Goal: Information Seeking & Learning: Learn about a topic

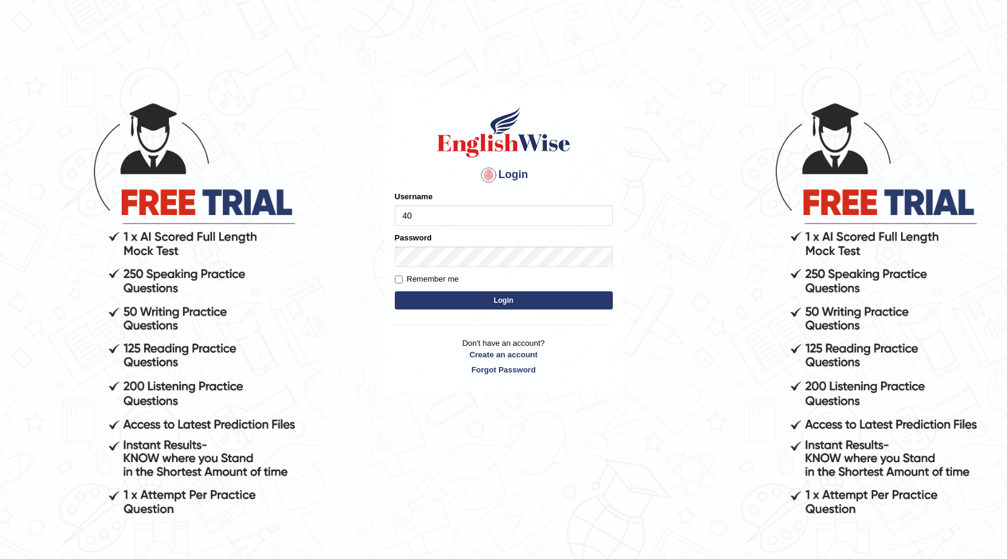
type input "4"
type input "0405012536"
click at [397, 279] on input "Remember me" at bounding box center [399, 280] width 8 height 8
checkbox input "true"
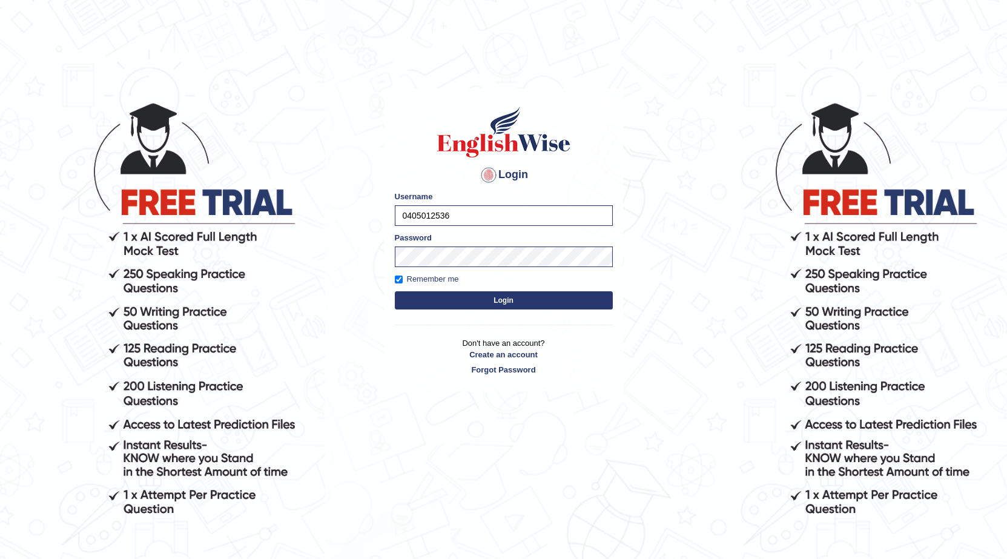
click at [441, 297] on button "Login" at bounding box center [504, 300] width 218 height 18
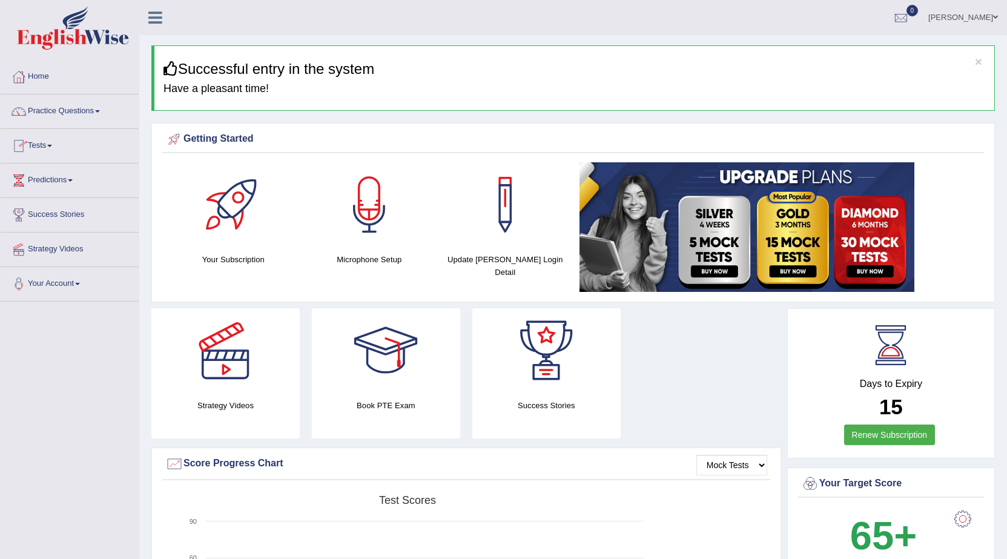
click at [51, 145] on link "Tests" at bounding box center [70, 144] width 138 height 30
click at [102, 120] on link "Practice Questions" at bounding box center [70, 109] width 138 height 30
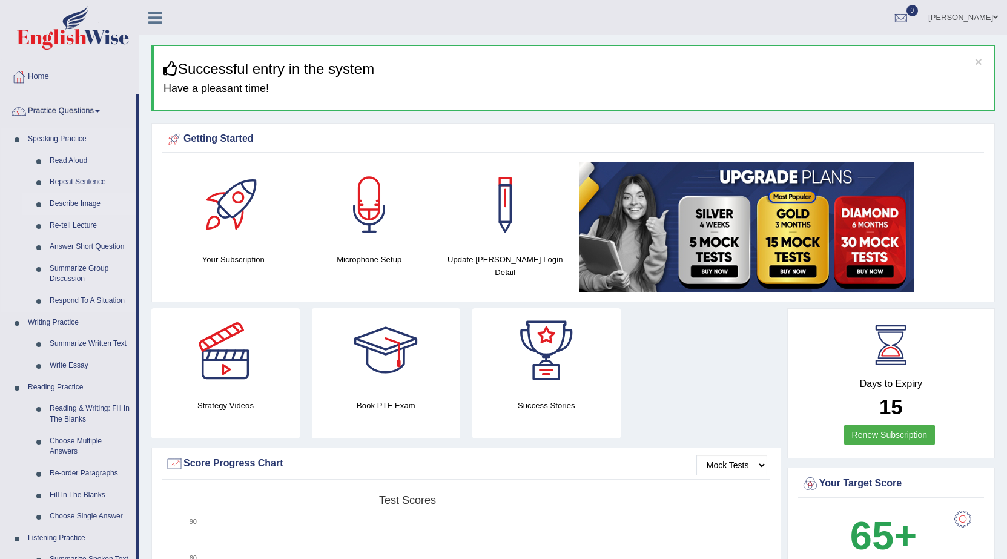
click at [92, 203] on link "Describe Image" at bounding box center [89, 204] width 91 height 22
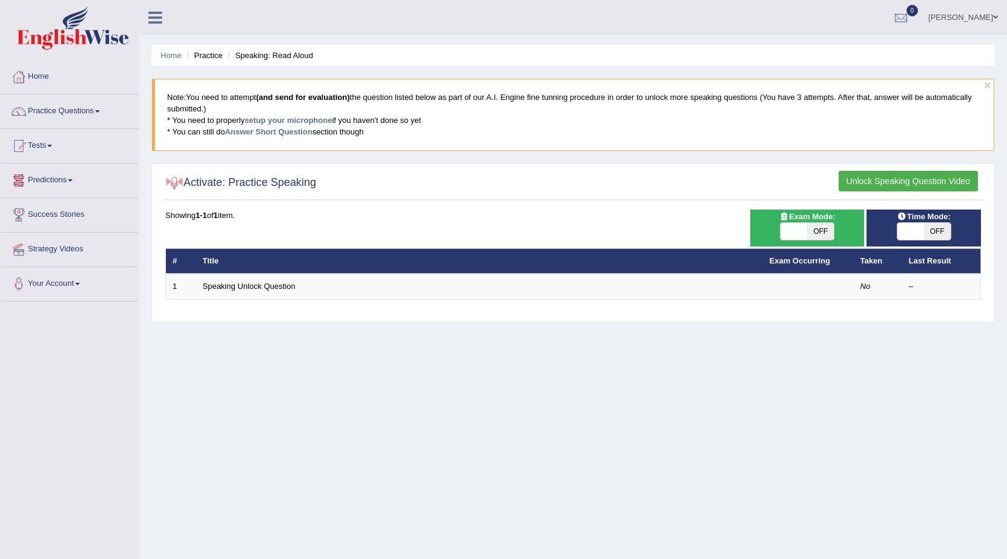
click at [899, 181] on button "Unlock Speaking Question Video" at bounding box center [908, 181] width 139 height 21
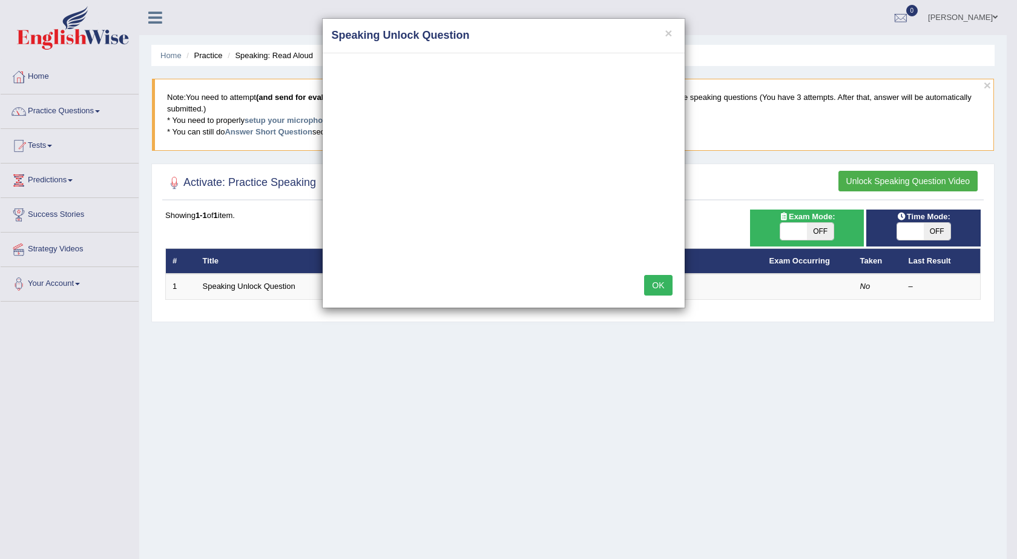
click at [653, 288] on button "OK" at bounding box center [658, 285] width 28 height 21
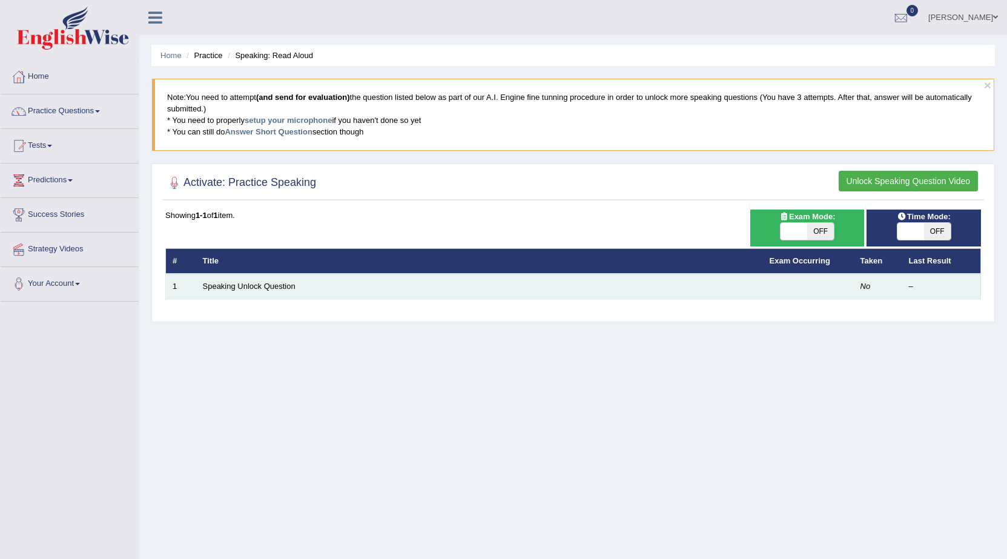
click at [239, 280] on td "Speaking Unlock Question" at bounding box center [479, 286] width 567 height 25
click at [259, 287] on link "Speaking Unlock Question" at bounding box center [249, 286] width 93 height 9
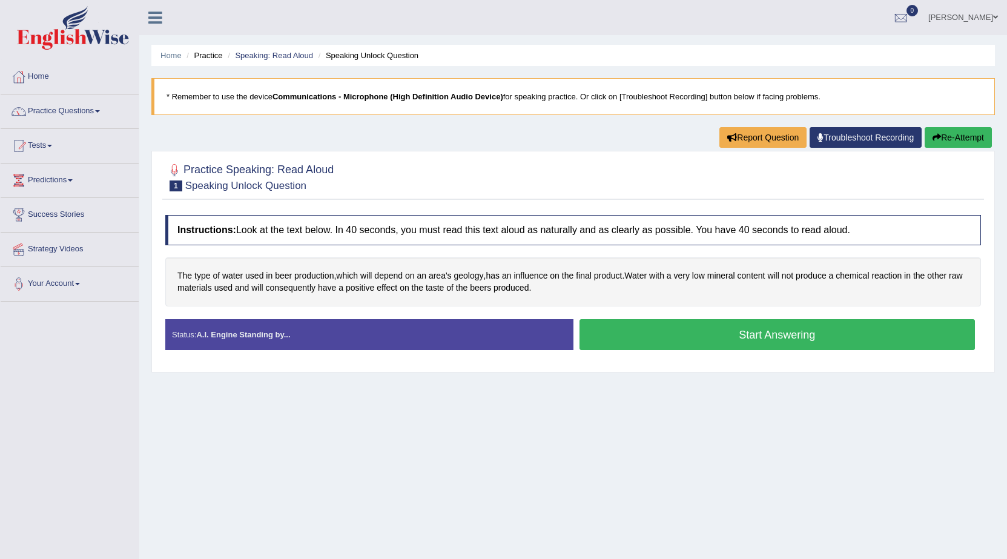
click at [687, 335] on button "Start Answering" at bounding box center [778, 334] width 396 height 31
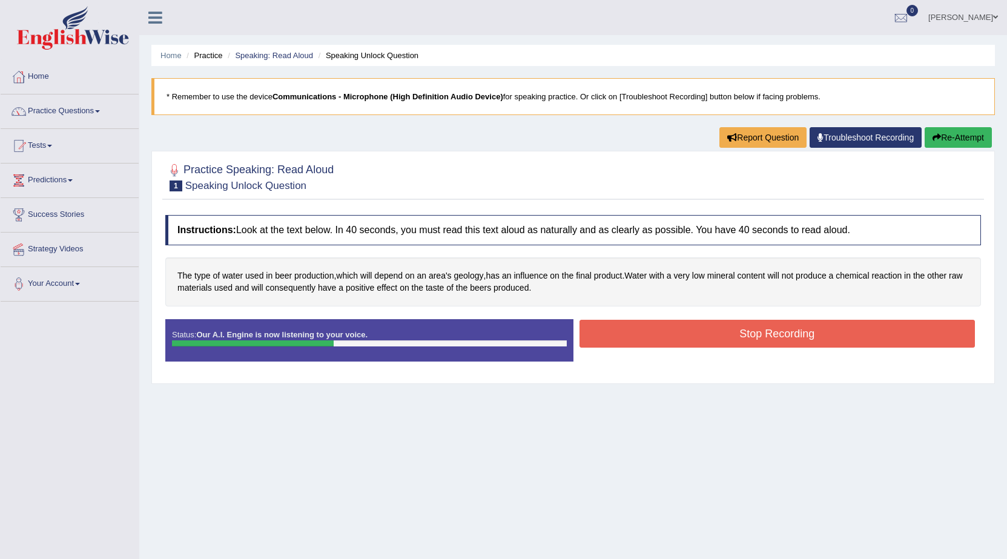
click at [687, 335] on button "Stop Recording" at bounding box center [778, 334] width 396 height 28
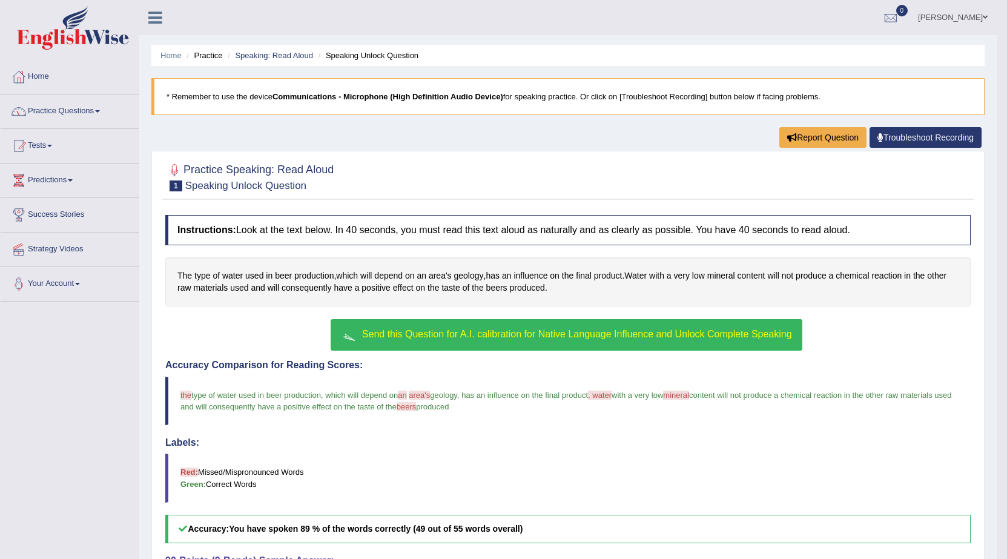
click at [624, 332] on span "Send this Question for A.I. calibration for Native Language Influence and Unloc…" at bounding box center [577, 334] width 430 height 10
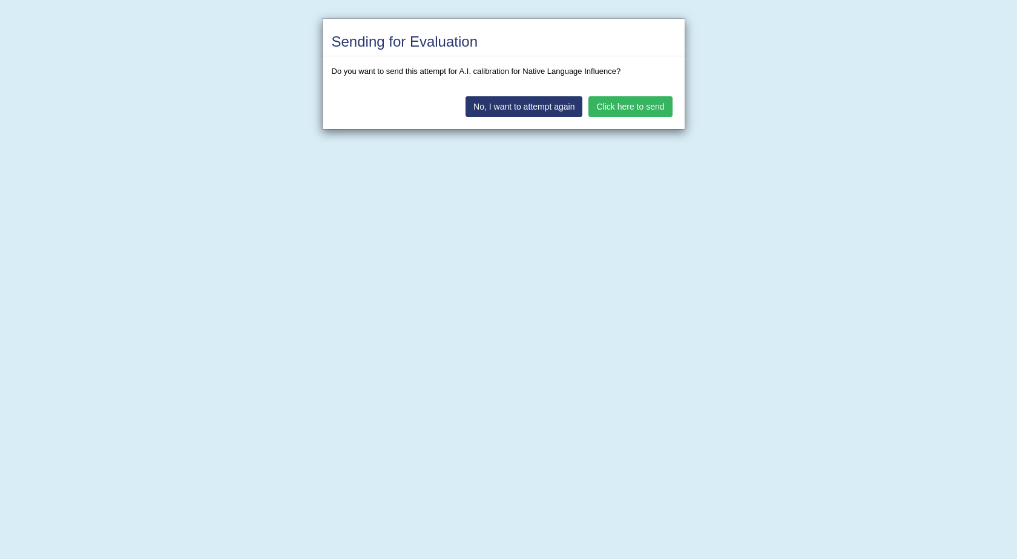
click at [637, 111] on button "Click here to send" at bounding box center [631, 106] width 84 height 21
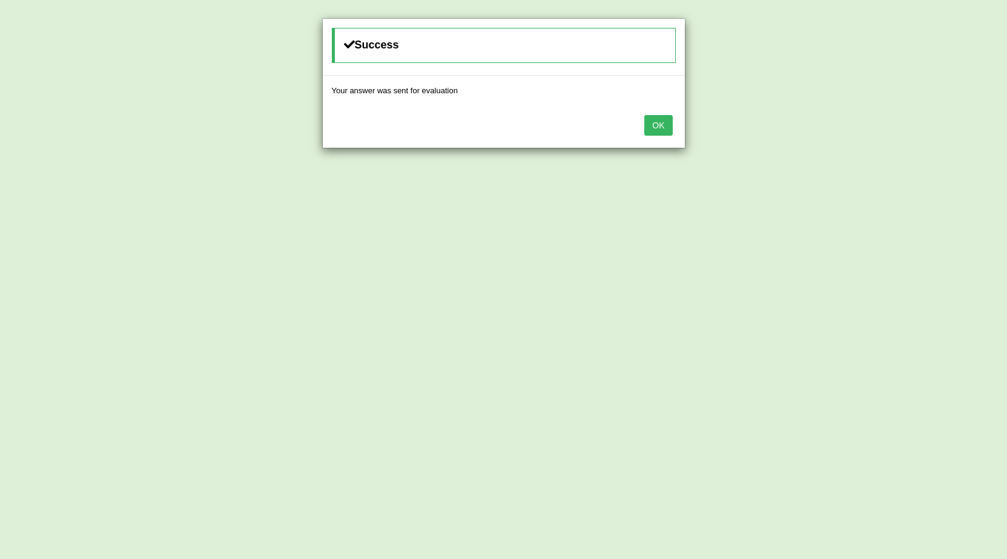
click at [657, 131] on button "OK" at bounding box center [658, 125] width 28 height 21
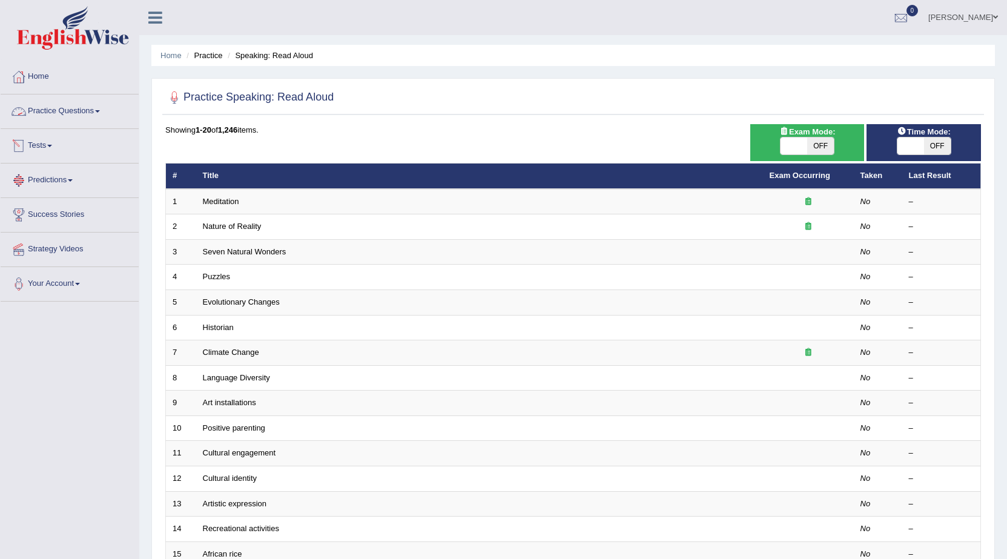
click at [102, 106] on link "Practice Questions" at bounding box center [70, 109] width 138 height 30
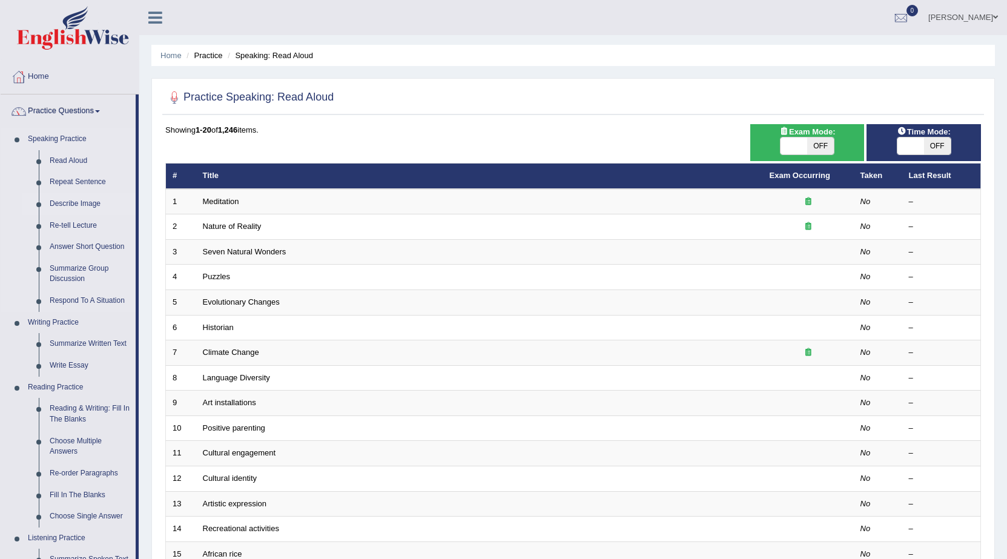
click at [97, 204] on link "Describe Image" at bounding box center [89, 204] width 91 height 22
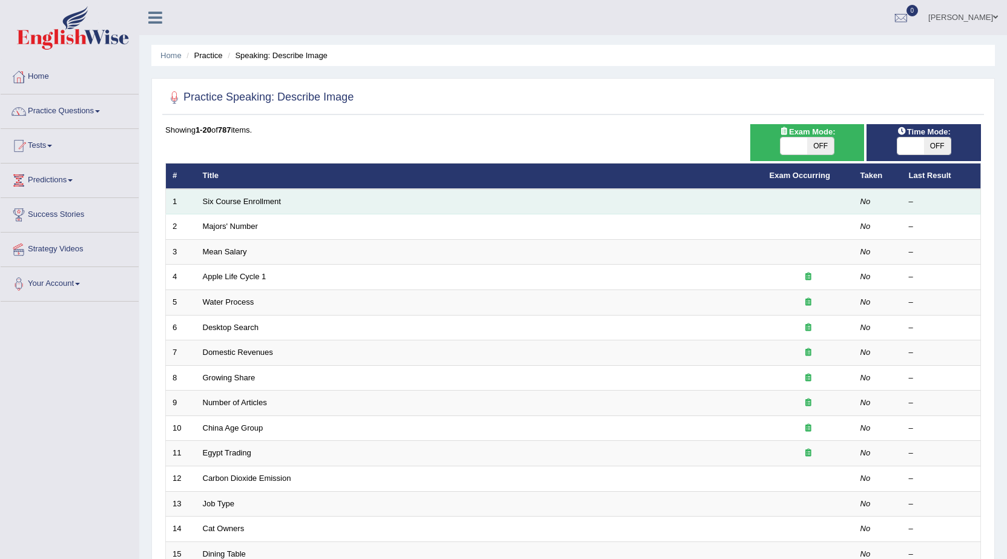
click at [333, 210] on td "Six Course Enrollment" at bounding box center [479, 201] width 567 height 25
click at [354, 202] on td "Six Course Enrollment" at bounding box center [479, 201] width 567 height 25
click at [259, 200] on link "Six Course Enrollment" at bounding box center [242, 201] width 78 height 9
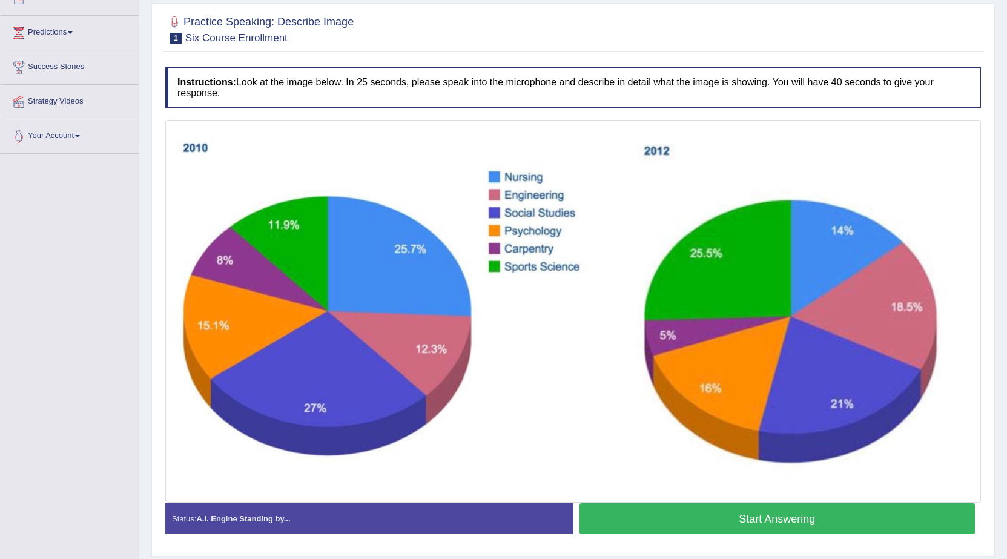
scroll to position [185, 0]
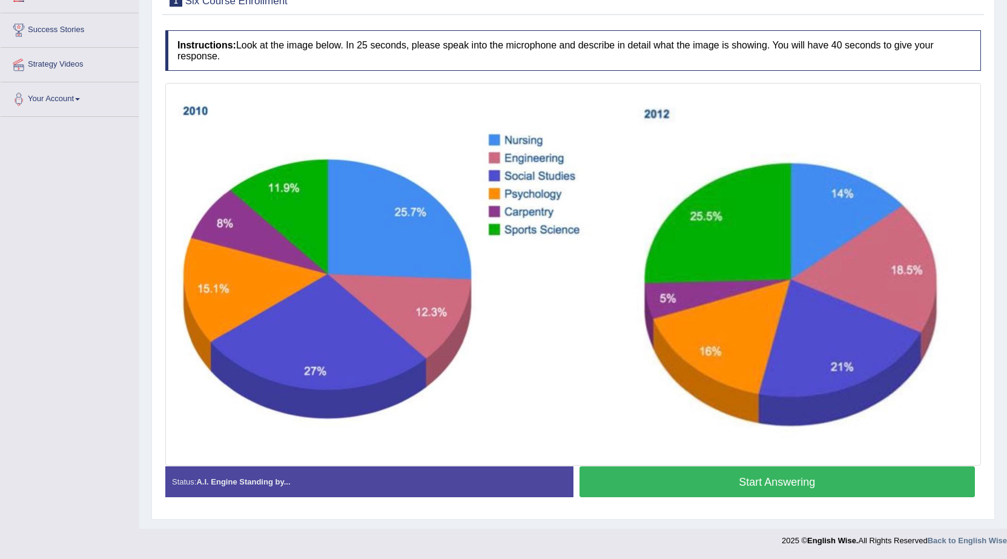
click at [698, 483] on button "Start Answering" at bounding box center [778, 481] width 396 height 31
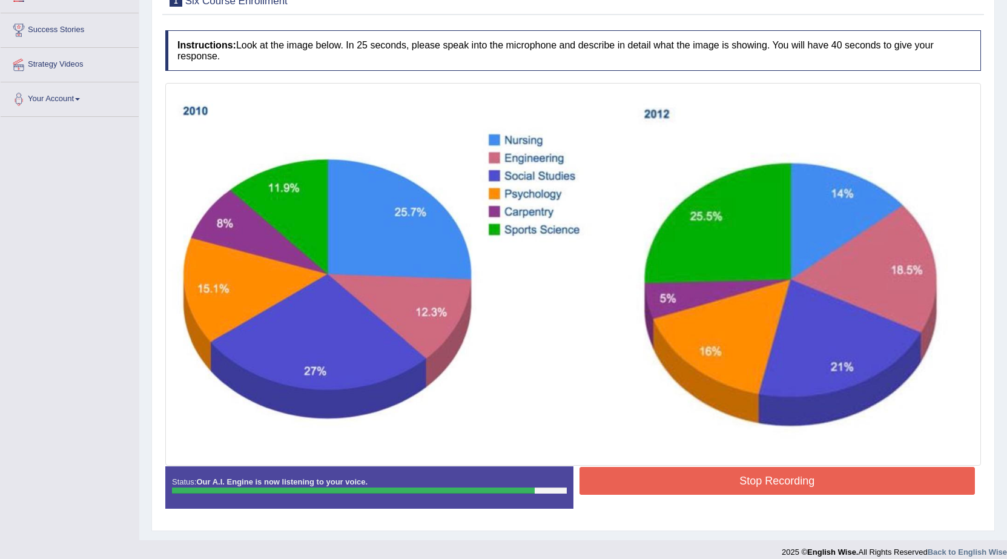
click at [698, 483] on button "Stop Recording" at bounding box center [778, 481] width 396 height 28
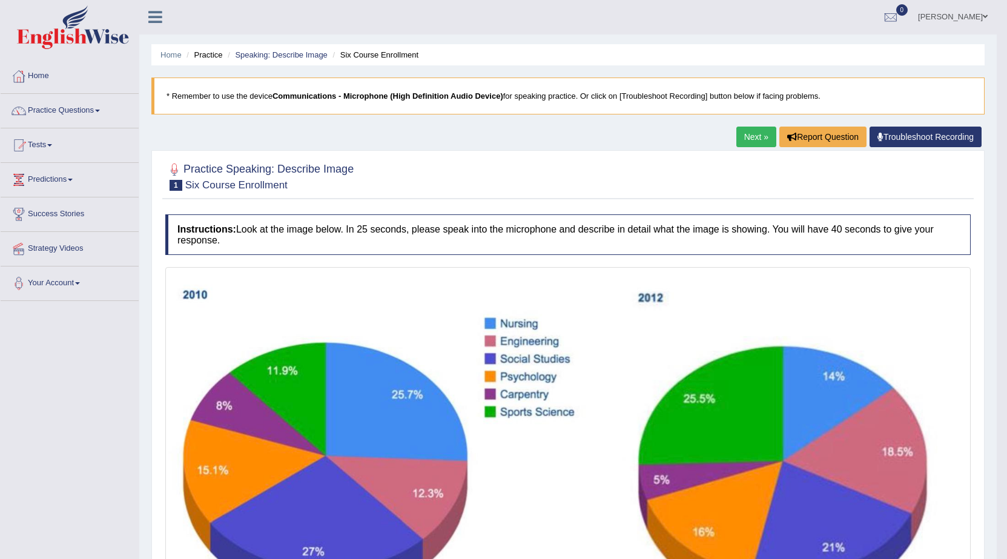
scroll to position [0, 0]
click at [758, 140] on link "Next »" at bounding box center [756, 137] width 40 height 21
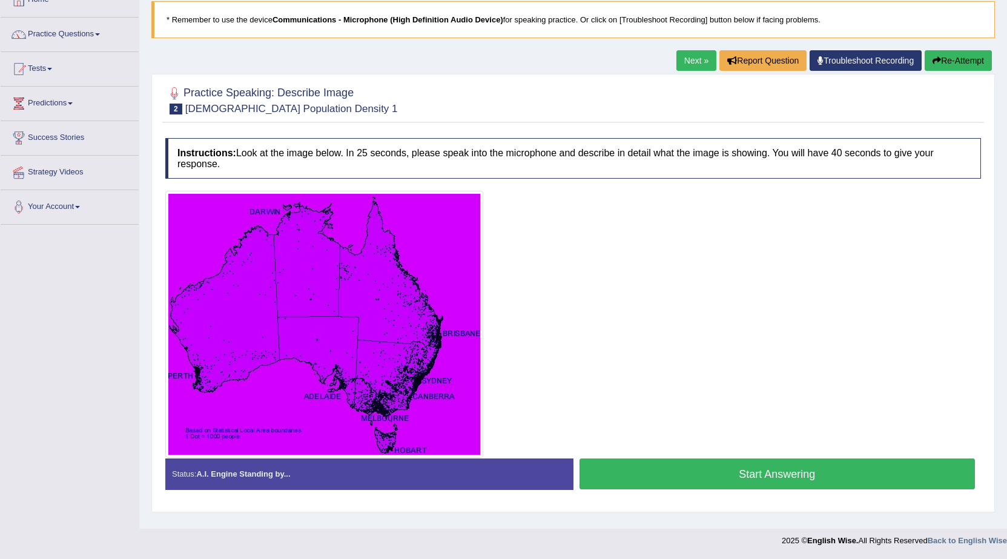
click at [715, 483] on button "Start Answering" at bounding box center [778, 473] width 396 height 31
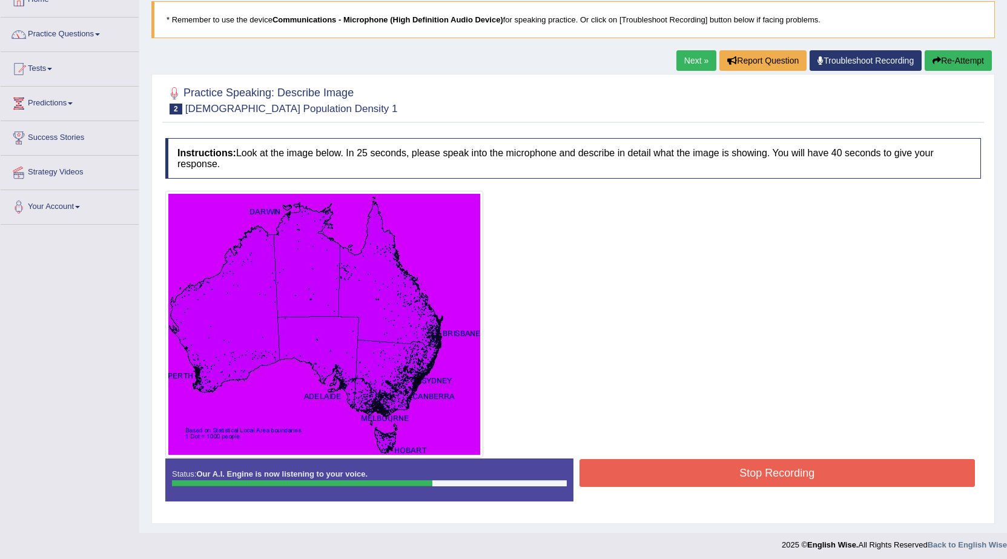
click at [715, 483] on button "Stop Recording" at bounding box center [778, 473] width 396 height 28
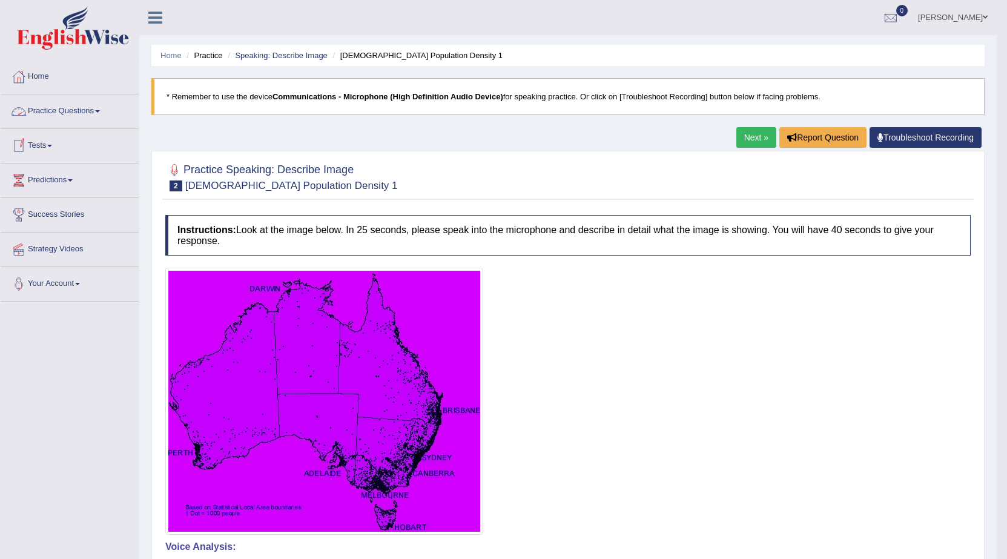
click at [97, 111] on link "Practice Questions" at bounding box center [70, 109] width 138 height 30
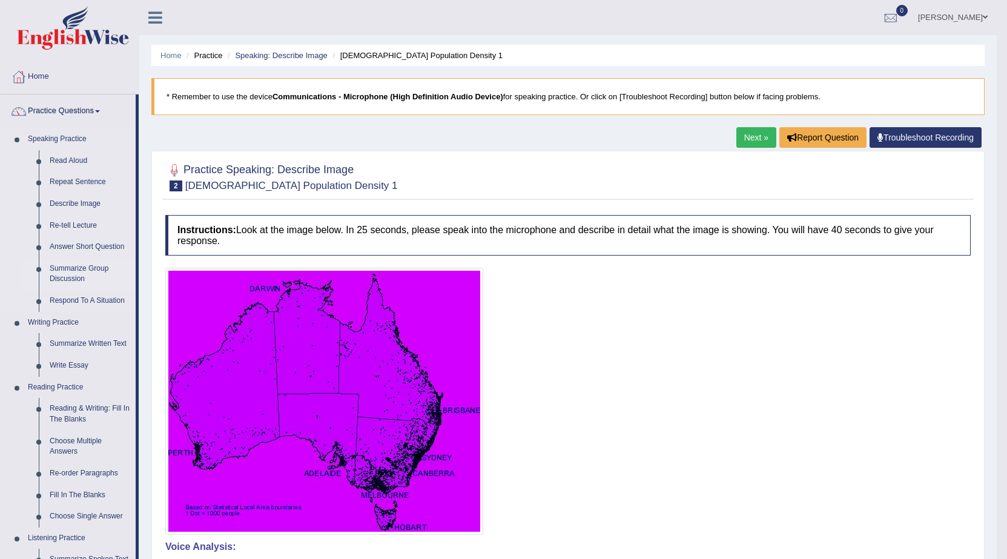
click at [99, 271] on link "Summarize Group Discussion" at bounding box center [89, 274] width 91 height 32
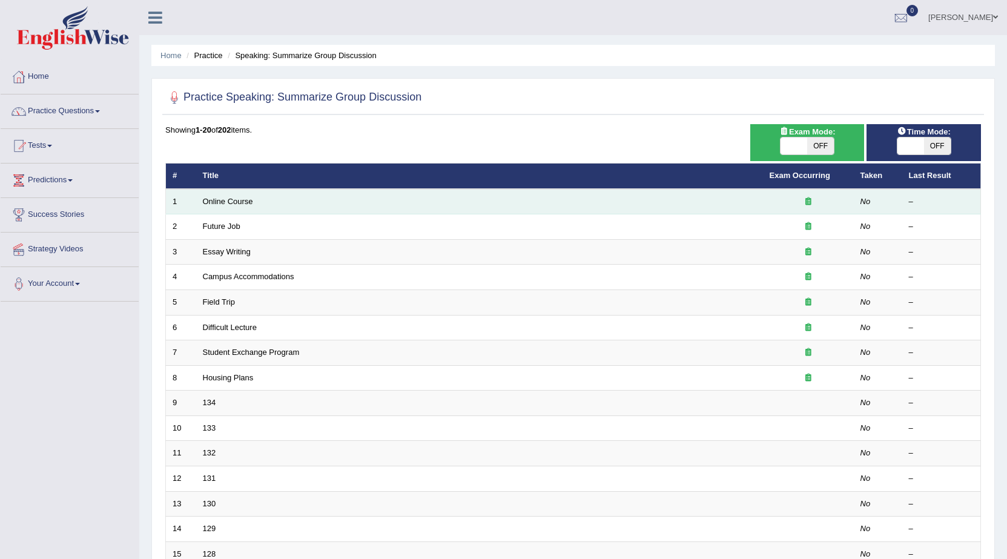
click at [296, 204] on td "Online Course" at bounding box center [479, 201] width 567 height 25
click at [240, 202] on link "Online Course" at bounding box center [228, 201] width 50 height 9
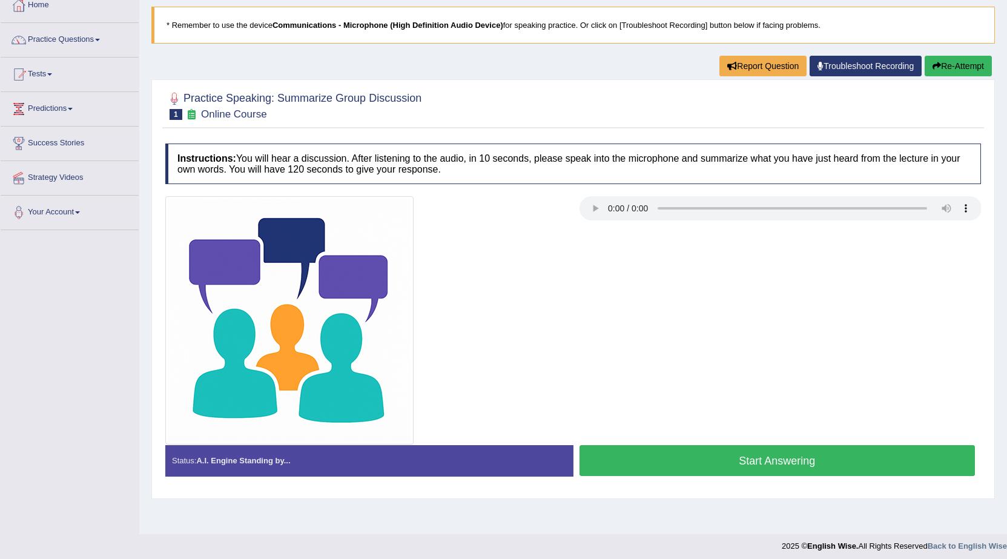
scroll to position [77, 0]
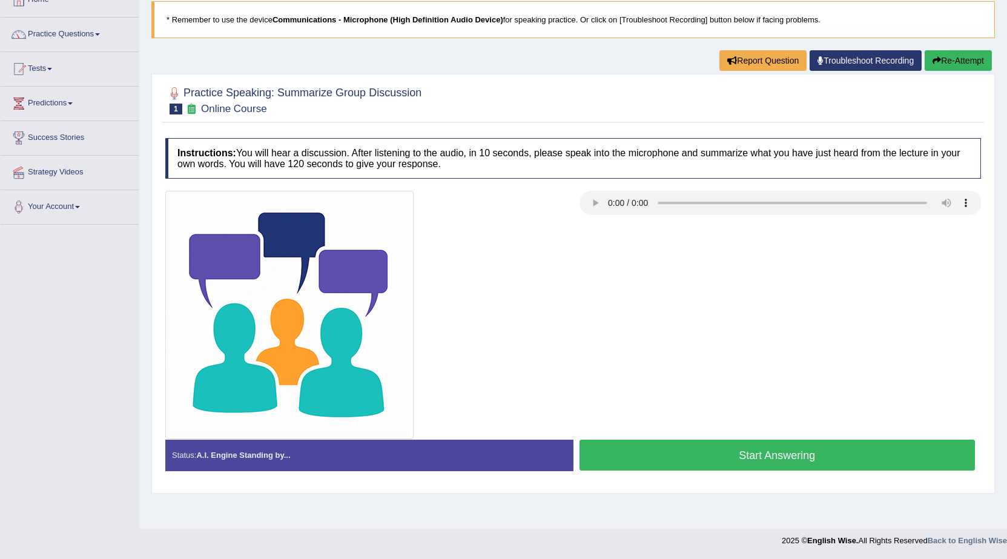
click at [772, 463] on button "Start Answering" at bounding box center [778, 455] width 396 height 31
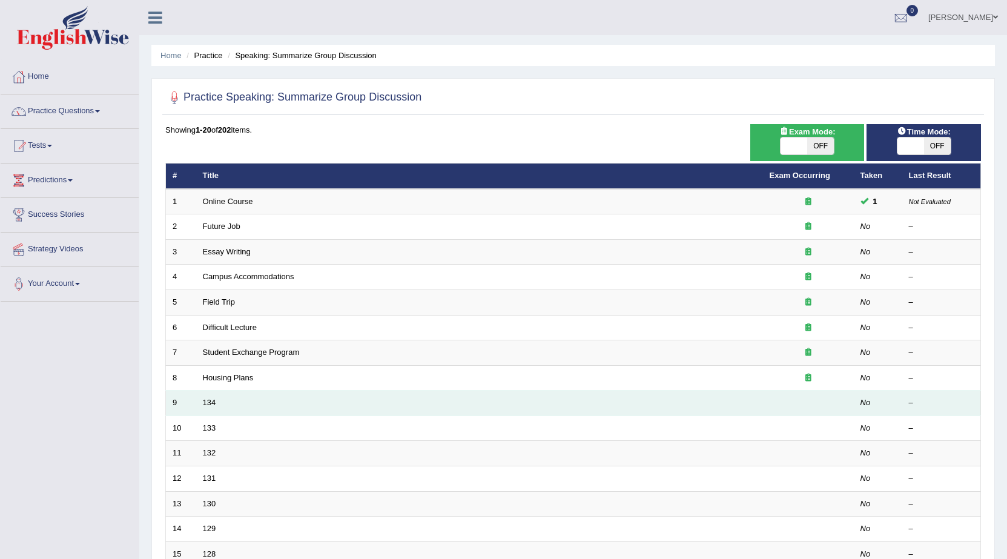
click at [441, 405] on td "134" at bounding box center [479, 403] width 567 height 25
click at [208, 401] on link "134" at bounding box center [209, 402] width 13 height 9
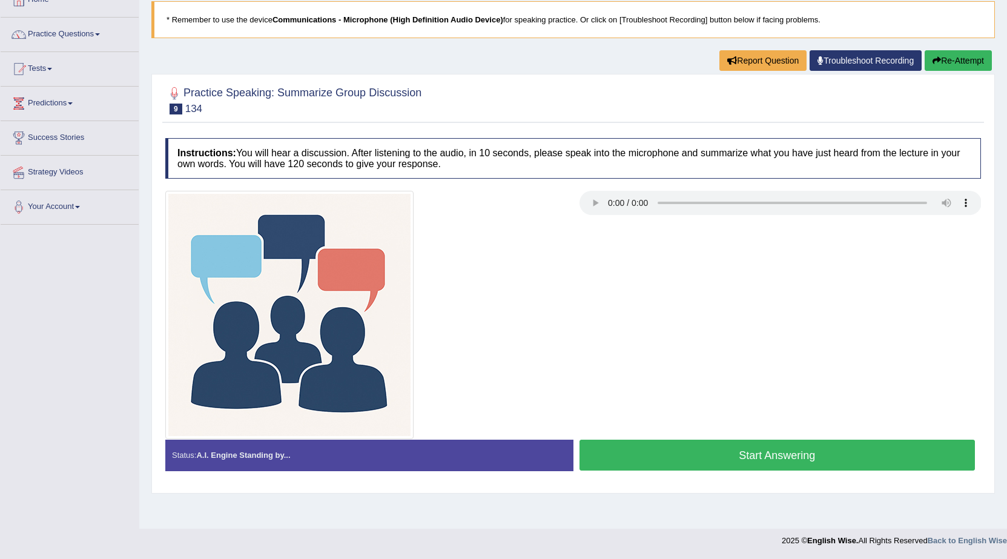
scroll to position [77, 0]
click at [847, 465] on button "Start Answering" at bounding box center [778, 455] width 396 height 31
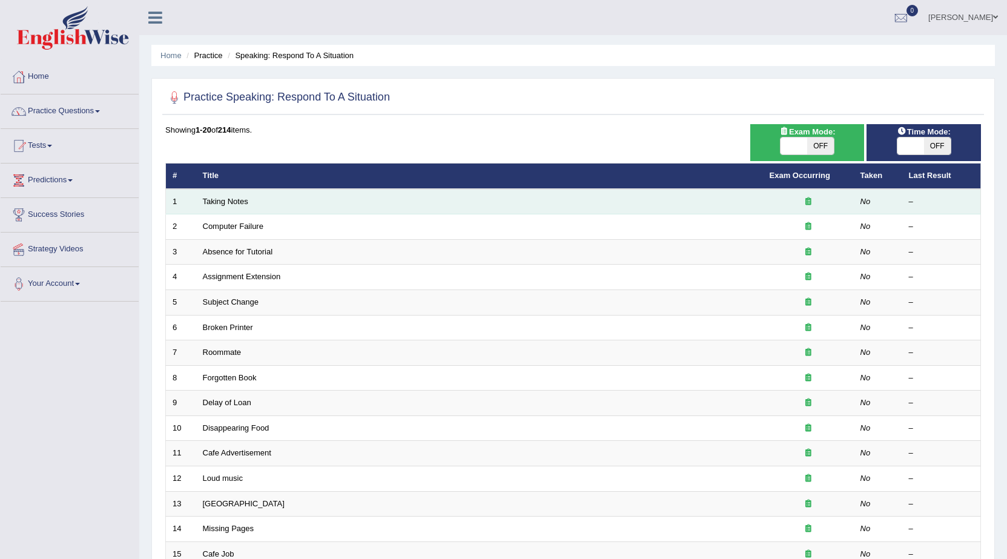
click at [291, 208] on td "Taking Notes" at bounding box center [479, 201] width 567 height 25
click at [244, 204] on link "Taking Notes" at bounding box center [225, 201] width 45 height 9
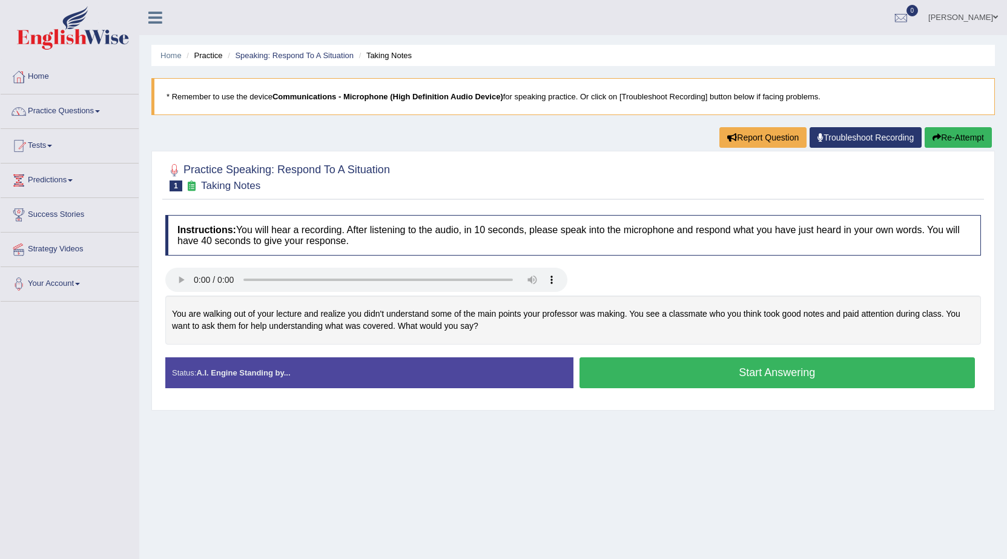
click at [698, 373] on button "Start Answering" at bounding box center [778, 372] width 396 height 31
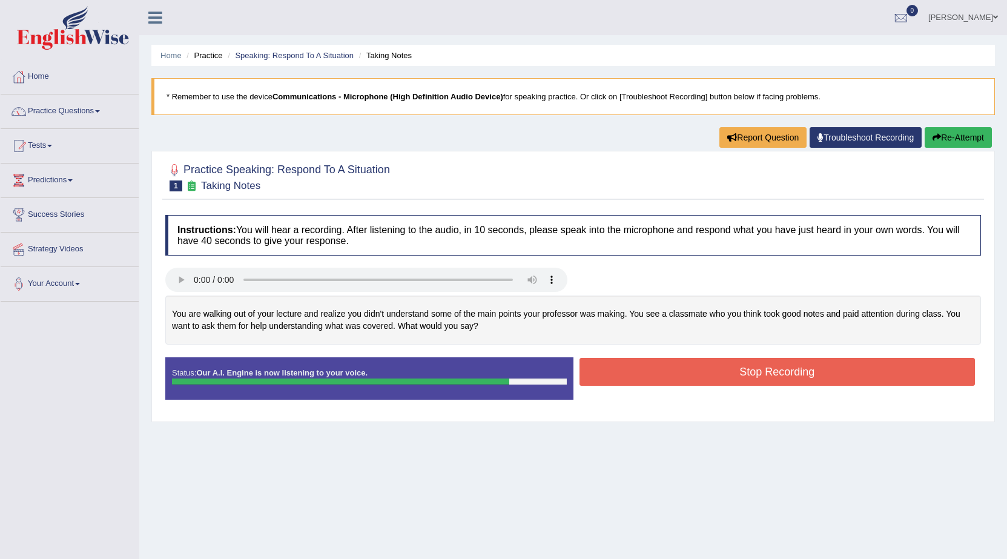
click at [698, 373] on button "Stop Recording" at bounding box center [778, 372] width 396 height 28
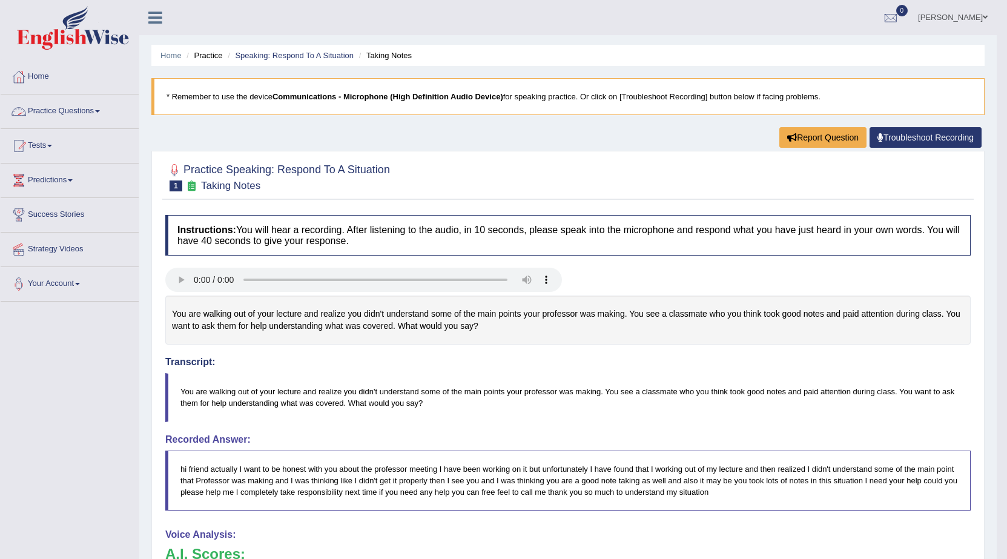
click at [96, 112] on link "Practice Questions" at bounding box center [70, 109] width 138 height 30
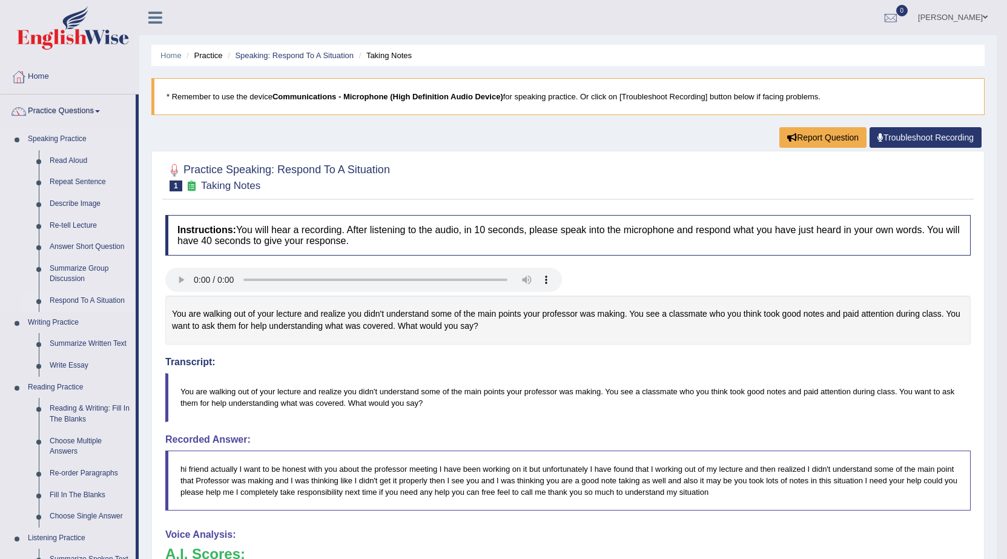
click at [97, 303] on link "Respond To A Situation" at bounding box center [89, 301] width 91 height 22
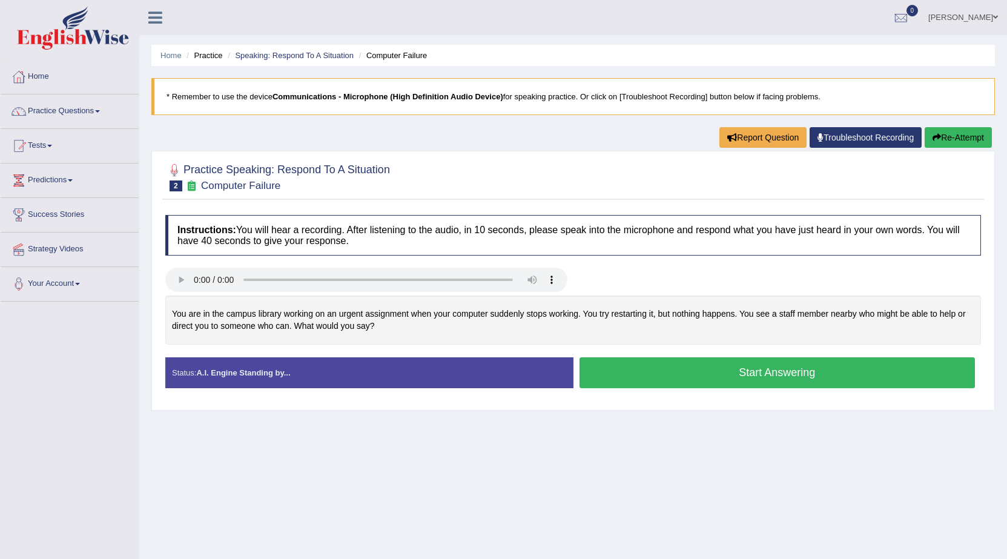
click at [753, 375] on button "Start Answering" at bounding box center [778, 372] width 396 height 31
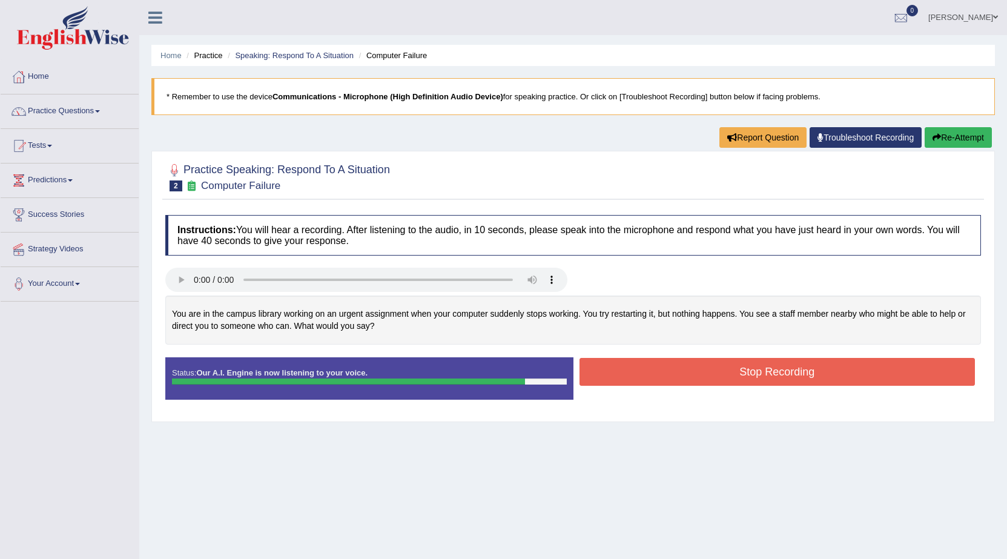
click at [754, 374] on button "Stop Recording" at bounding box center [778, 372] width 396 height 28
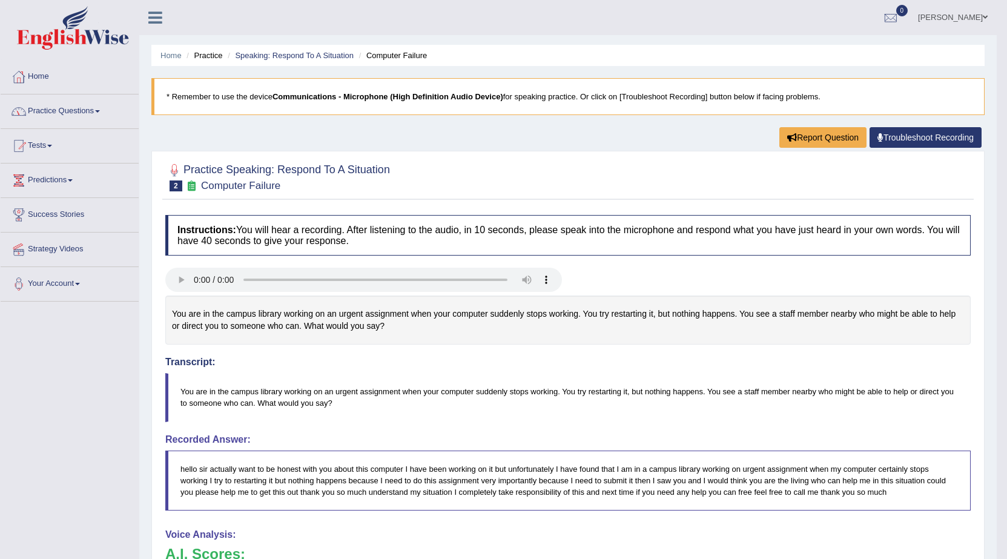
click at [95, 113] on link "Practice Questions" at bounding box center [70, 109] width 138 height 30
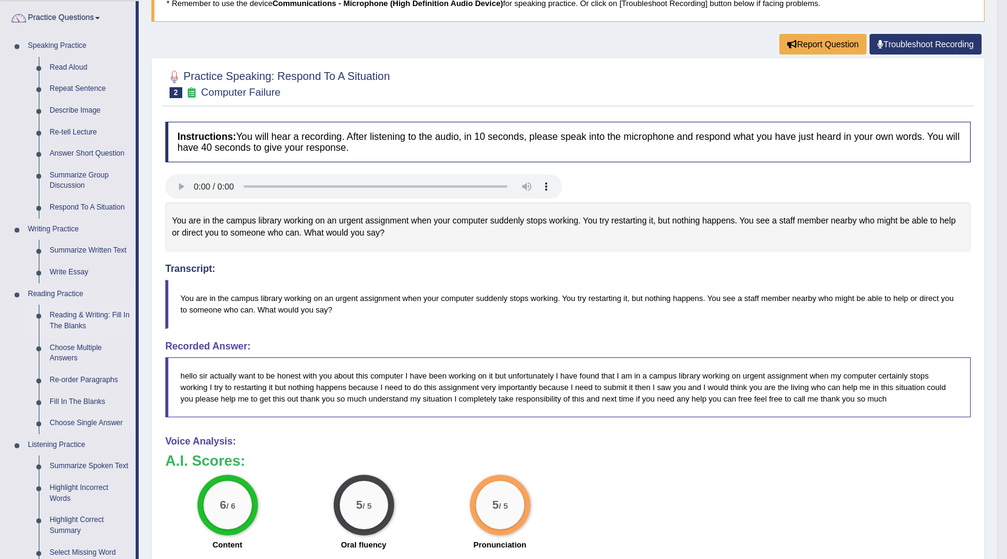
scroll to position [121, 0]
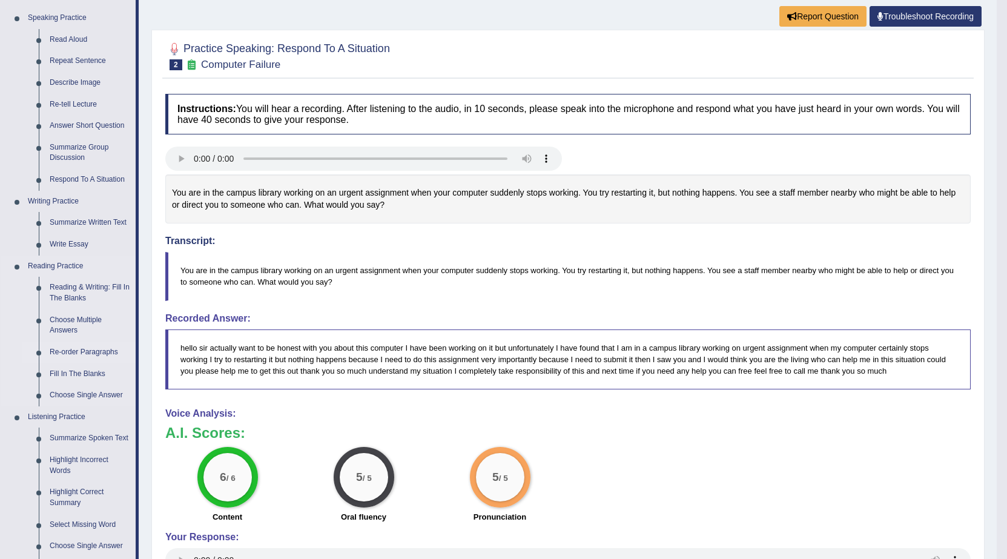
click at [99, 349] on link "Re-order Paragraphs" at bounding box center [89, 353] width 91 height 22
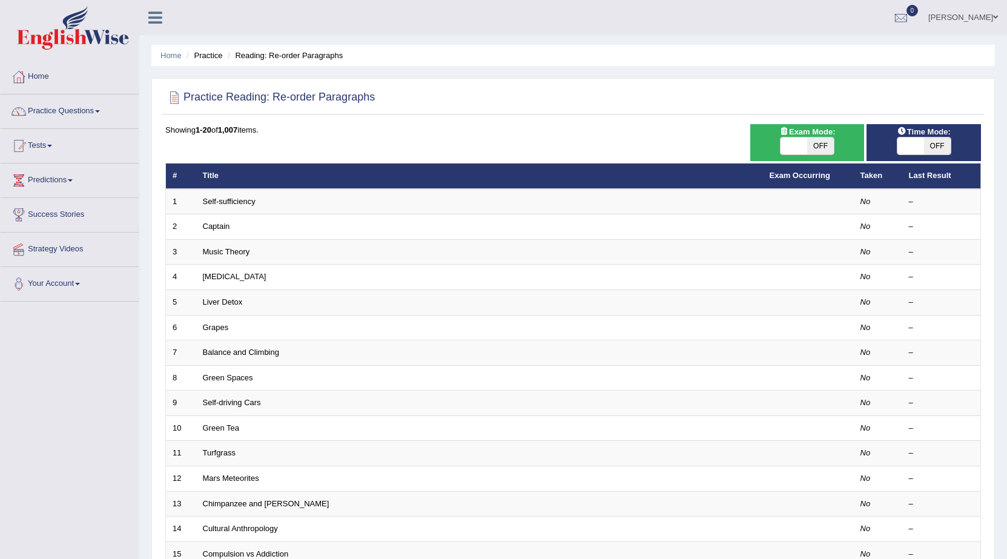
click at [322, 208] on td "Self-sufficiency" at bounding box center [479, 201] width 567 height 25
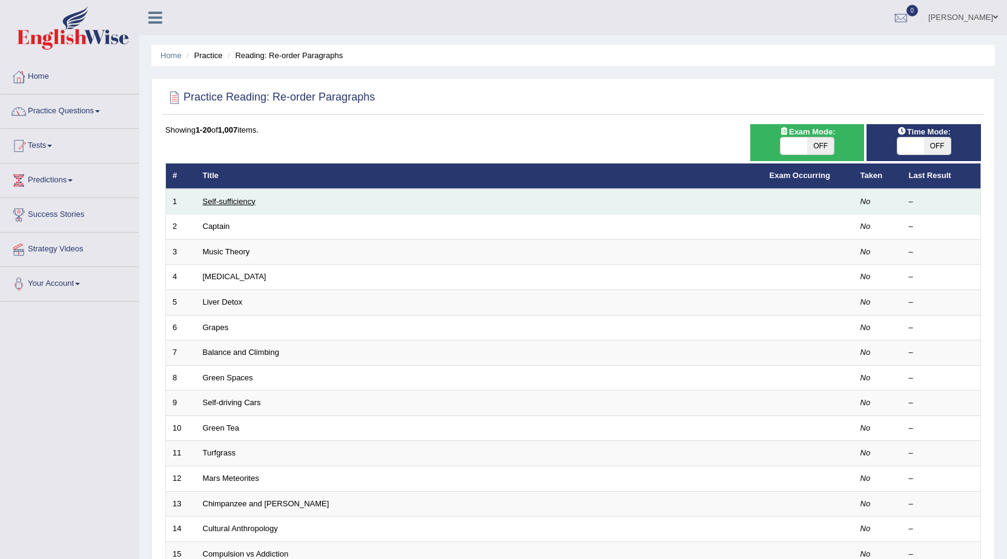
click at [253, 205] on link "Self-sufficiency" at bounding box center [229, 201] width 53 height 9
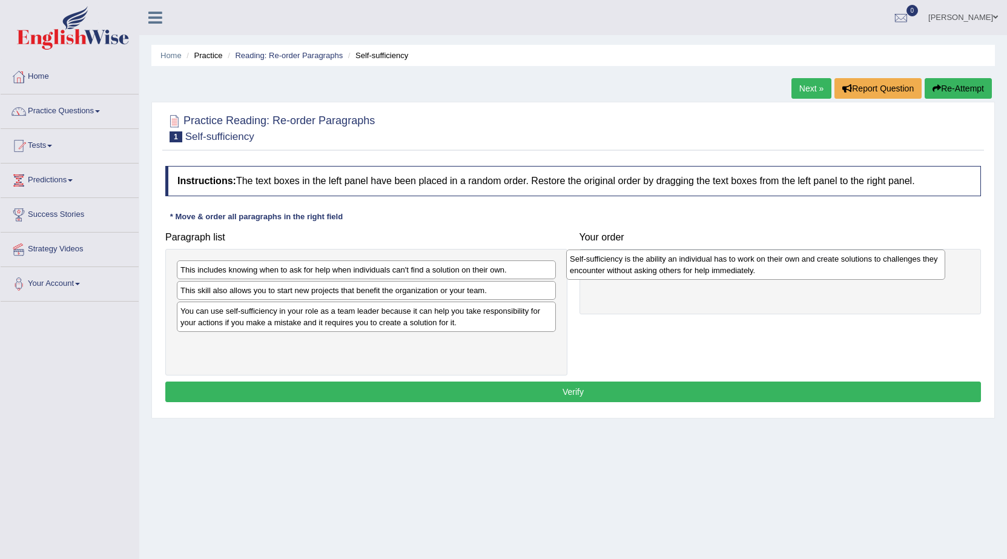
drag, startPoint x: 220, startPoint y: 353, endPoint x: 612, endPoint y: 272, distance: 400.0
click at [612, 272] on div "Self-sufficiency is the ability an individual has to work on their own and crea…" at bounding box center [755, 264] width 379 height 30
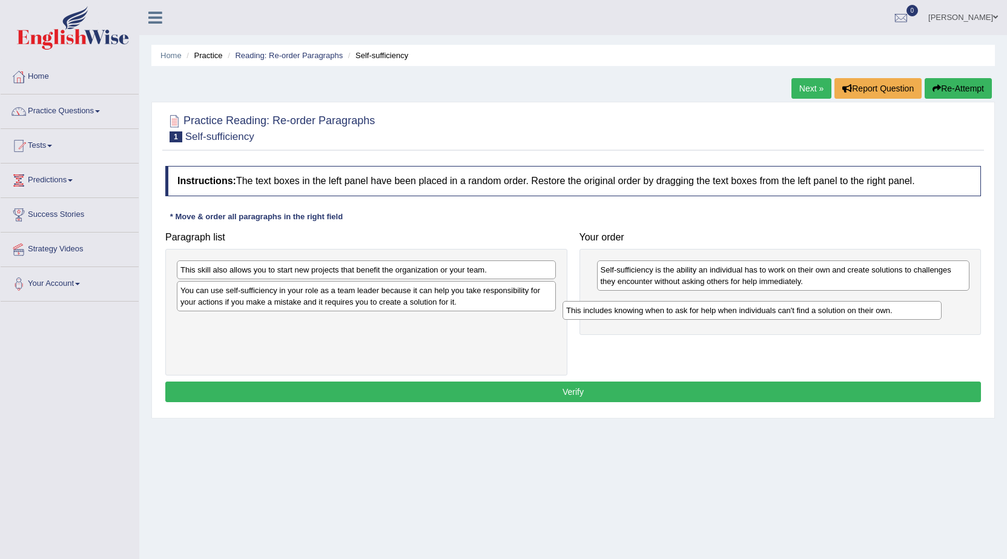
drag, startPoint x: 397, startPoint y: 272, endPoint x: 783, endPoint y: 313, distance: 387.9
click at [783, 313] on div "This includes knowing when to ask for help when individuals can't find a soluti…" at bounding box center [752, 310] width 379 height 19
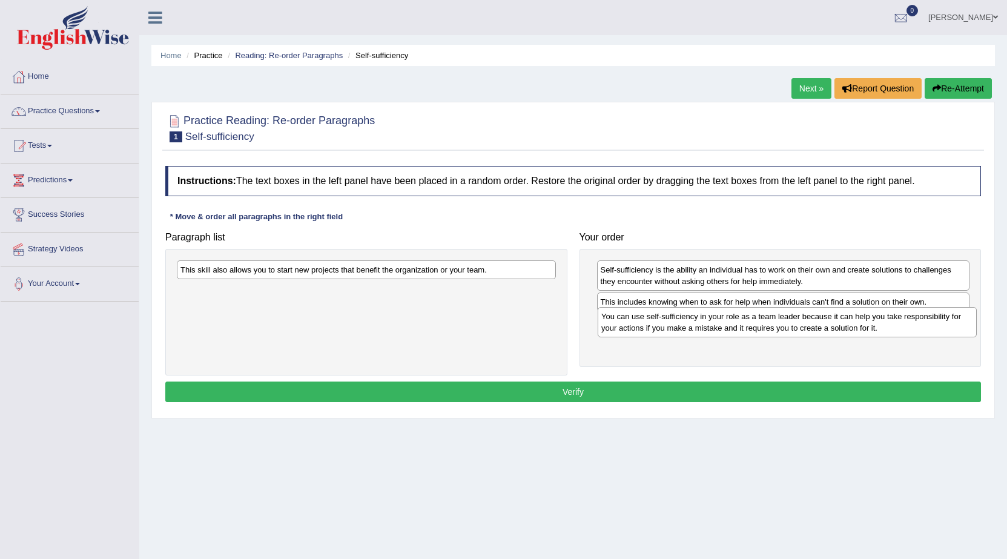
drag, startPoint x: 426, startPoint y: 300, endPoint x: 847, endPoint y: 326, distance: 421.7
click at [847, 326] on div "You can use self-sufficiency in your role as a team leader because it can help …" at bounding box center [787, 322] width 379 height 30
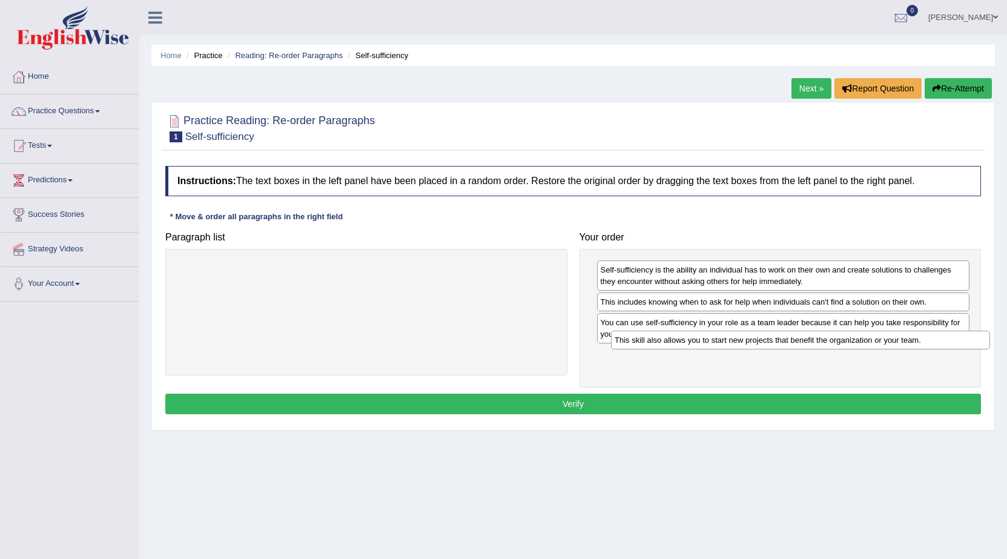
drag, startPoint x: 464, startPoint y: 271, endPoint x: 899, endPoint y: 342, distance: 441.0
click at [899, 342] on div "This skill also allows you to start new projects that benefit the organization …" at bounding box center [800, 340] width 379 height 19
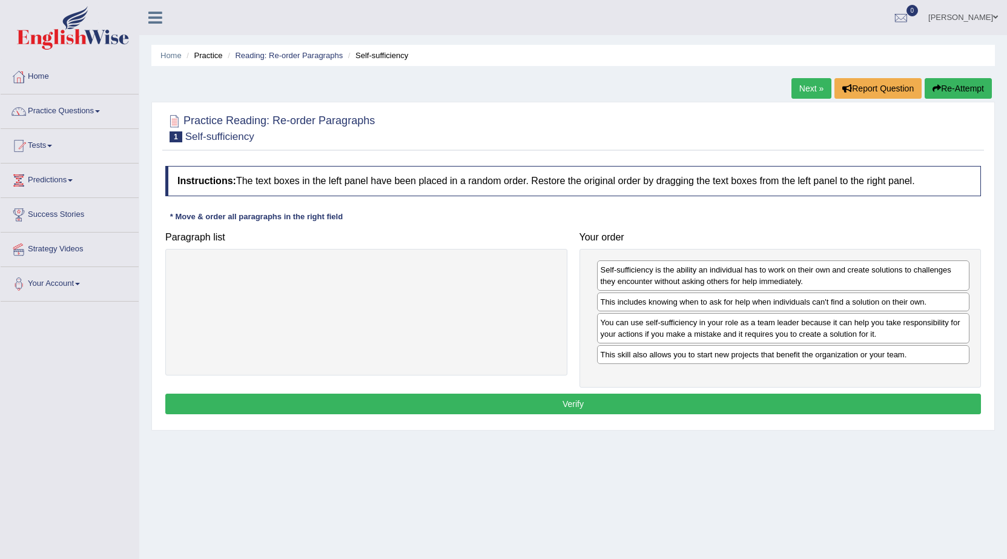
click at [817, 409] on button "Verify" at bounding box center [573, 404] width 816 height 21
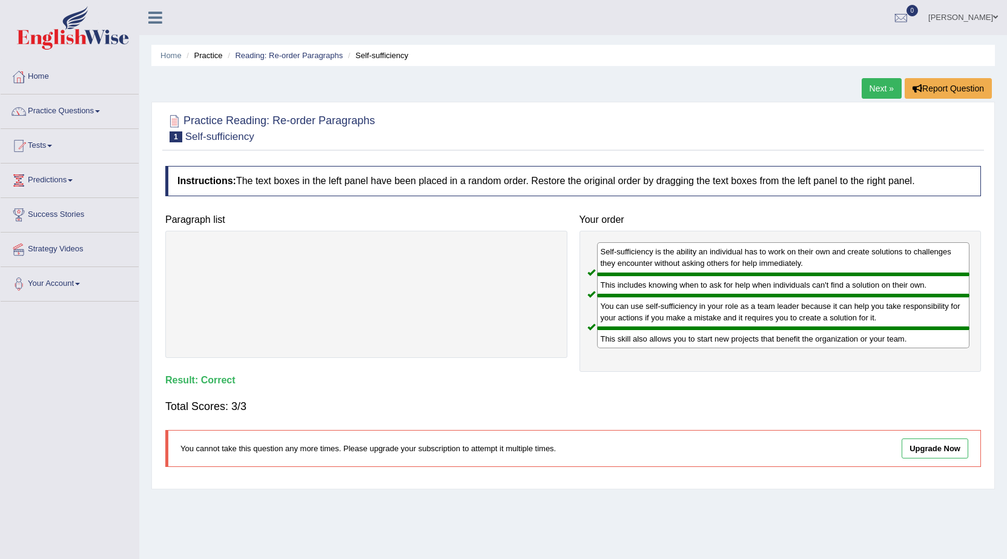
click at [876, 94] on link "Next »" at bounding box center [882, 88] width 40 height 21
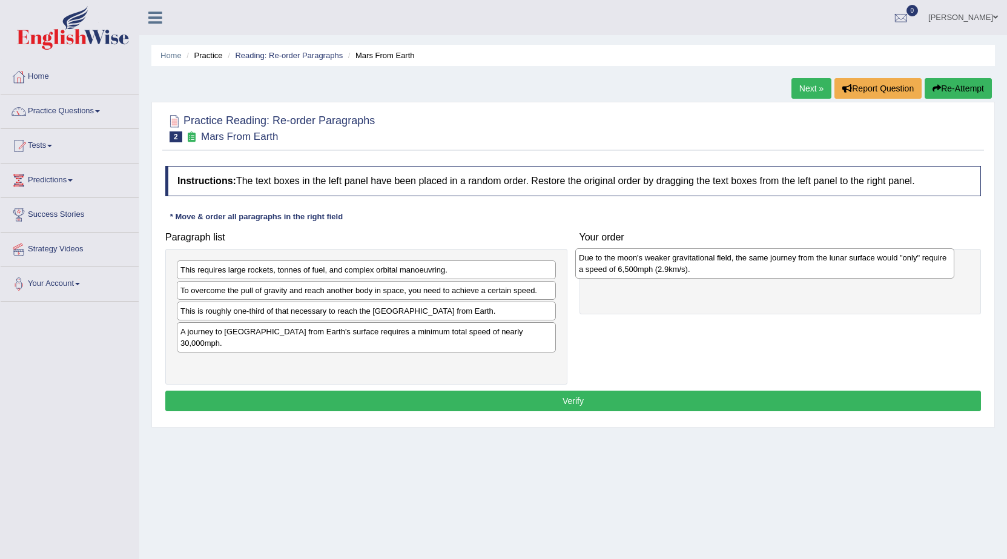
drag, startPoint x: 494, startPoint y: 360, endPoint x: 892, endPoint y: 265, distance: 409.5
click at [892, 265] on div "Due to the moon's weaker gravitational field, the same journey from the lunar s…" at bounding box center [764, 263] width 379 height 30
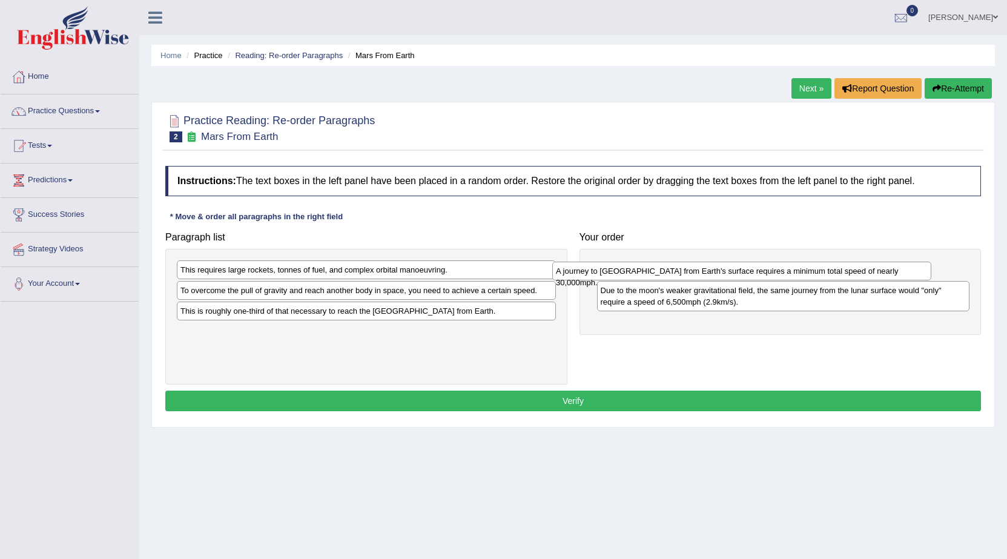
drag, startPoint x: 451, startPoint y: 337, endPoint x: 828, endPoint y: 276, distance: 381.5
click at [828, 276] on div "A journey to Mars from Earth's surface requires a minimum total speed of nearly…" at bounding box center [741, 271] width 379 height 19
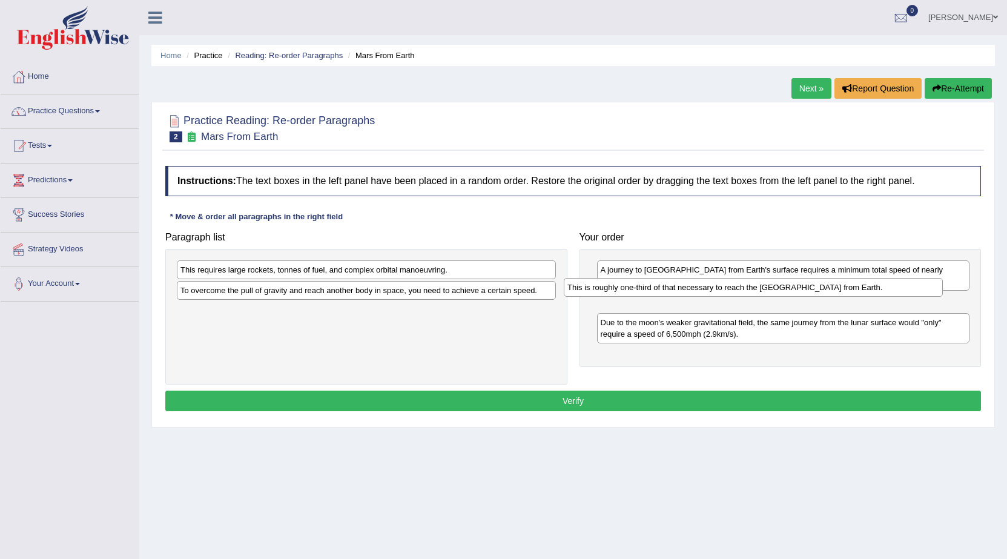
drag, startPoint x: 462, startPoint y: 317, endPoint x: 880, endPoint y: 296, distance: 418.3
click at [880, 296] on div "This is roughly one-third of that necessary to reach the International Space St…" at bounding box center [753, 287] width 379 height 19
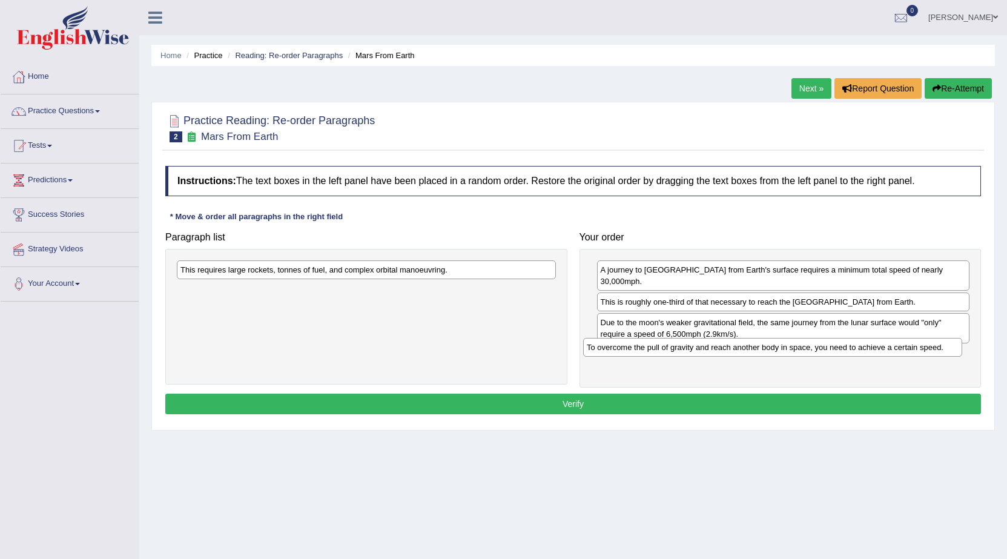
drag, startPoint x: 406, startPoint y: 294, endPoint x: 819, endPoint y: 348, distance: 417.0
click at [813, 351] on div "To overcome the pull of gravity and reach another body in space, you need to ac…" at bounding box center [772, 347] width 379 height 19
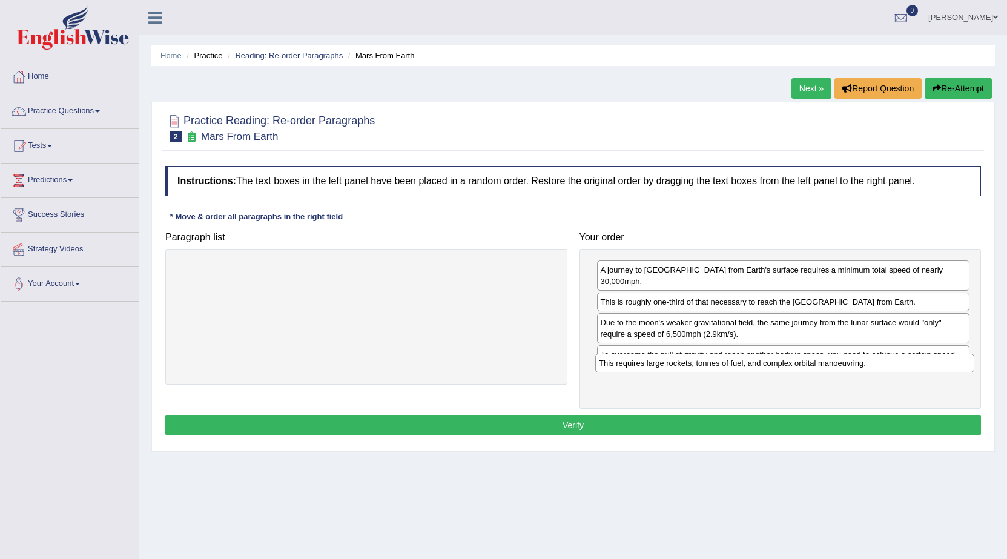
drag, startPoint x: 389, startPoint y: 271, endPoint x: 808, endPoint y: 364, distance: 428.7
click at [808, 364] on div "This requires large rockets, tonnes of fuel, and complex orbital manoeuvring." at bounding box center [784, 363] width 379 height 19
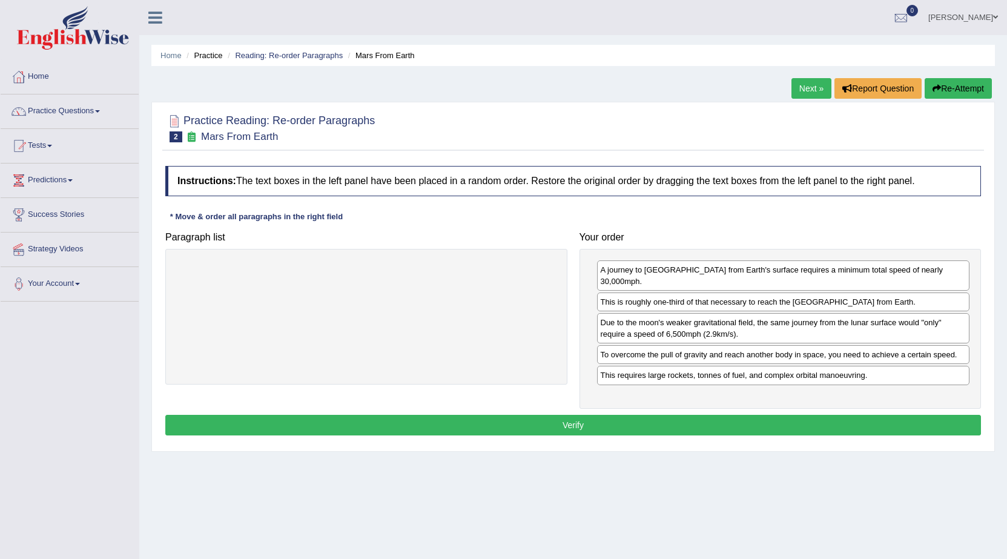
click at [633, 415] on button "Verify" at bounding box center [573, 425] width 816 height 21
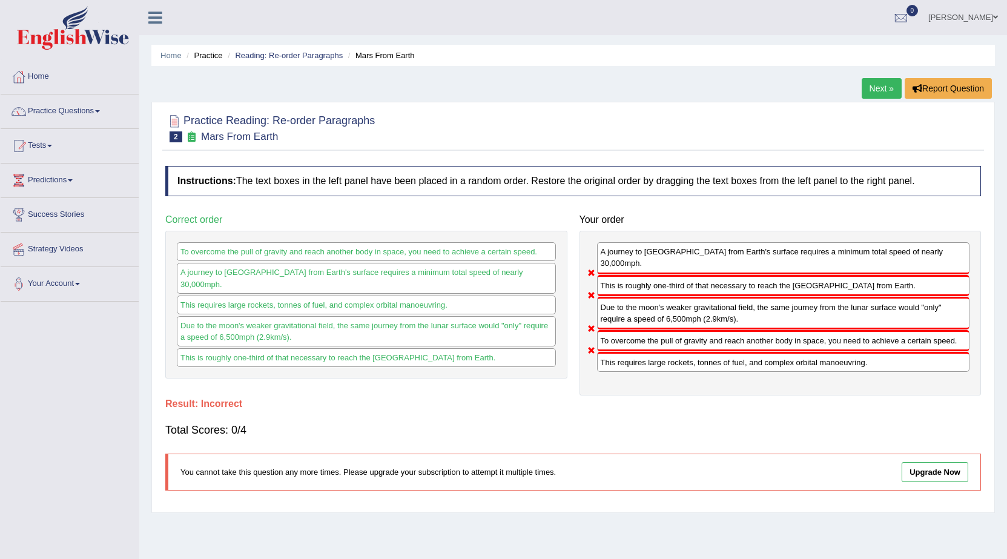
click at [872, 88] on link "Next »" at bounding box center [882, 88] width 40 height 21
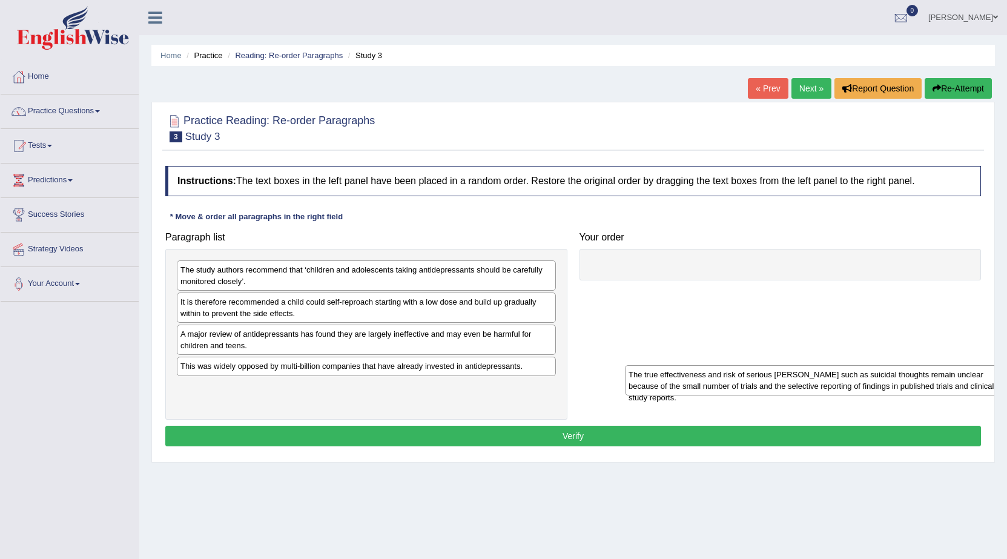
drag, startPoint x: 315, startPoint y: 399, endPoint x: 930, endPoint y: 251, distance: 631.5
click at [932, 365] on div "The true effectiveness and risk of serious [PERSON_NAME] such as suicidal thoug…" at bounding box center [814, 380] width 379 height 30
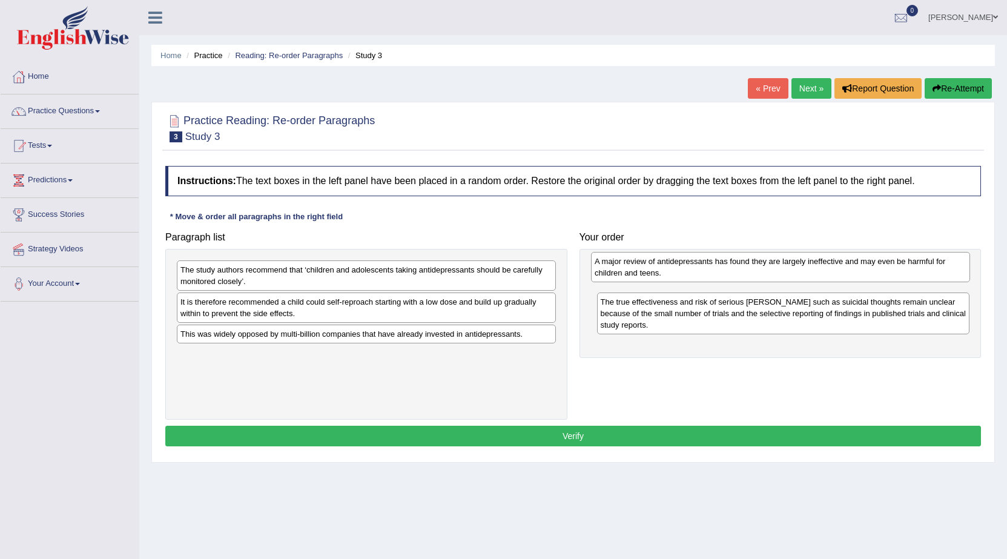
drag, startPoint x: 383, startPoint y: 347, endPoint x: 798, endPoint y: 273, distance: 421.3
click at [798, 273] on div "A major review of antidepressants has found they are largely ineffective and ma…" at bounding box center [780, 267] width 379 height 30
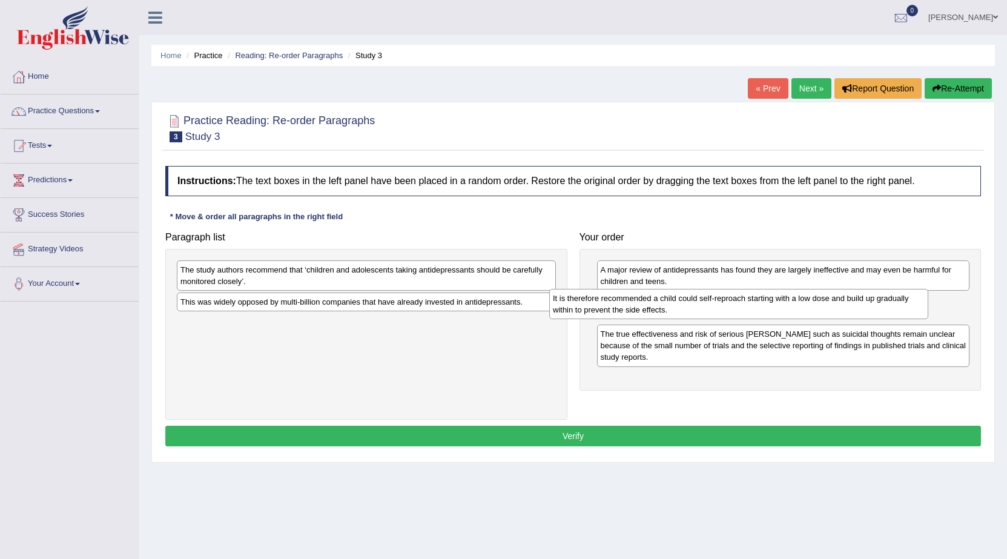
drag, startPoint x: 368, startPoint y: 306, endPoint x: 741, endPoint y: 303, distance: 372.4
click at [741, 303] on div "It is therefore recommended a child could self-reproach starting with a low dos…" at bounding box center [738, 304] width 379 height 30
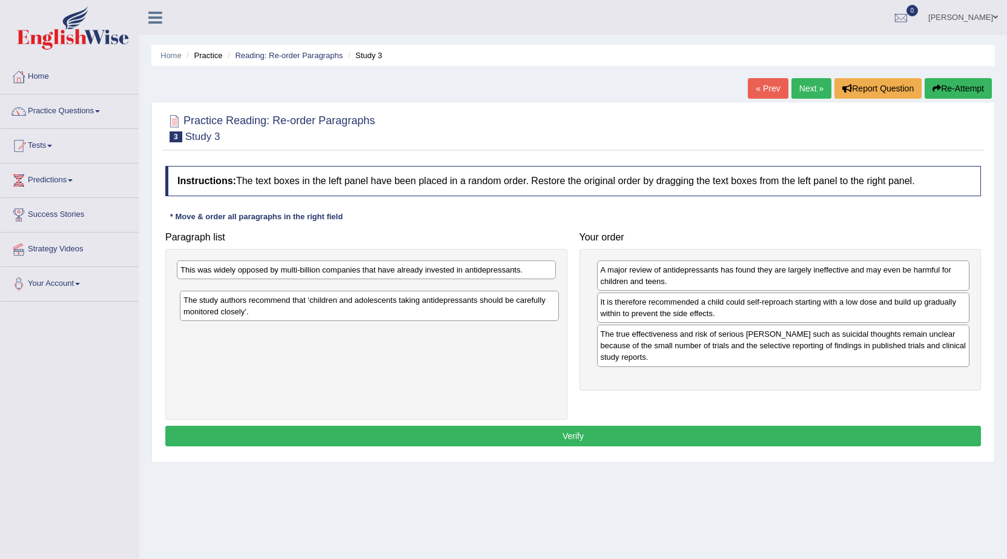
drag, startPoint x: 387, startPoint y: 276, endPoint x: 390, endPoint y: 306, distance: 30.4
click at [390, 306] on div "The study authors recommend that ‘children and adolescents taking antidepressan…" at bounding box center [369, 306] width 379 height 30
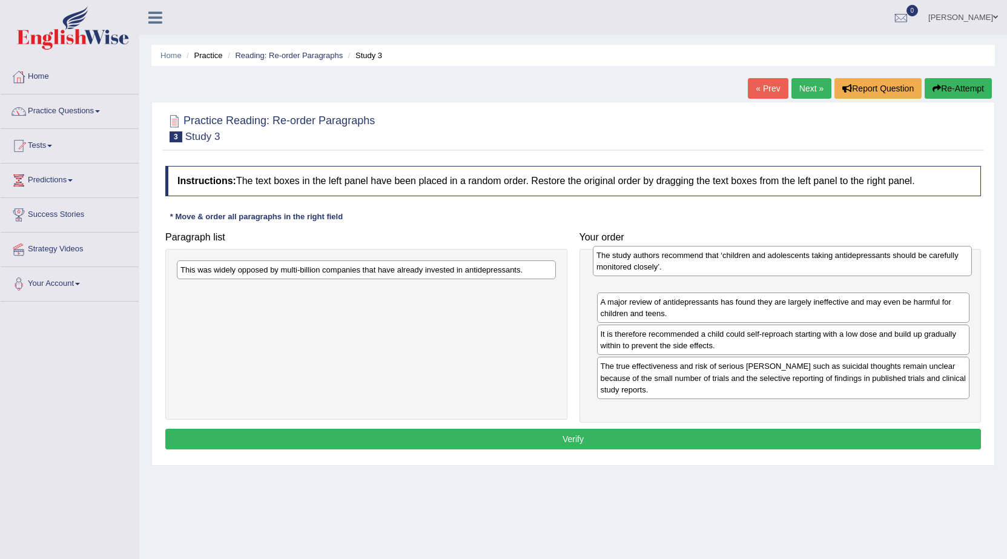
drag, startPoint x: 343, startPoint y: 298, endPoint x: 759, endPoint y: 268, distance: 417.1
click at [759, 268] on div "The study authors recommend that ‘children and adolescents taking antidepressan…" at bounding box center [782, 261] width 379 height 30
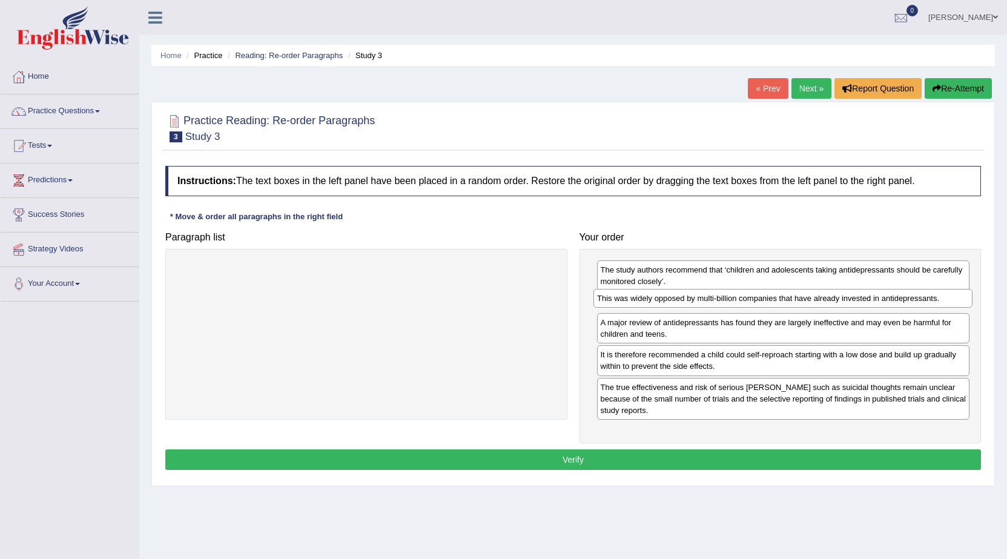
drag, startPoint x: 281, startPoint y: 272, endPoint x: 698, endPoint y: 301, distance: 417.6
click at [698, 301] on div "This was widely opposed by multi-billion companies that have already invested i…" at bounding box center [782, 298] width 379 height 19
click at [632, 463] on button "Verify" at bounding box center [573, 459] width 816 height 21
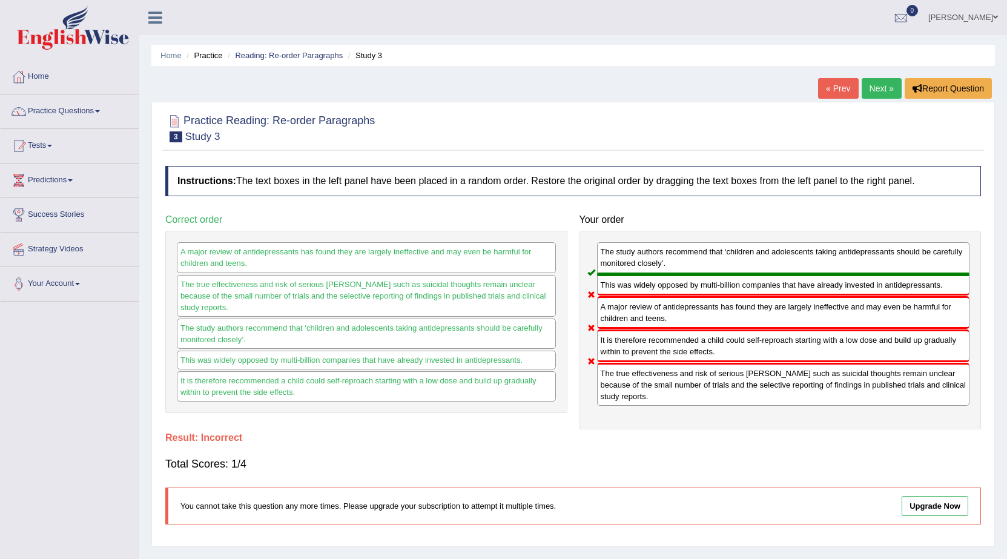
click at [868, 81] on link "Next »" at bounding box center [882, 88] width 40 height 21
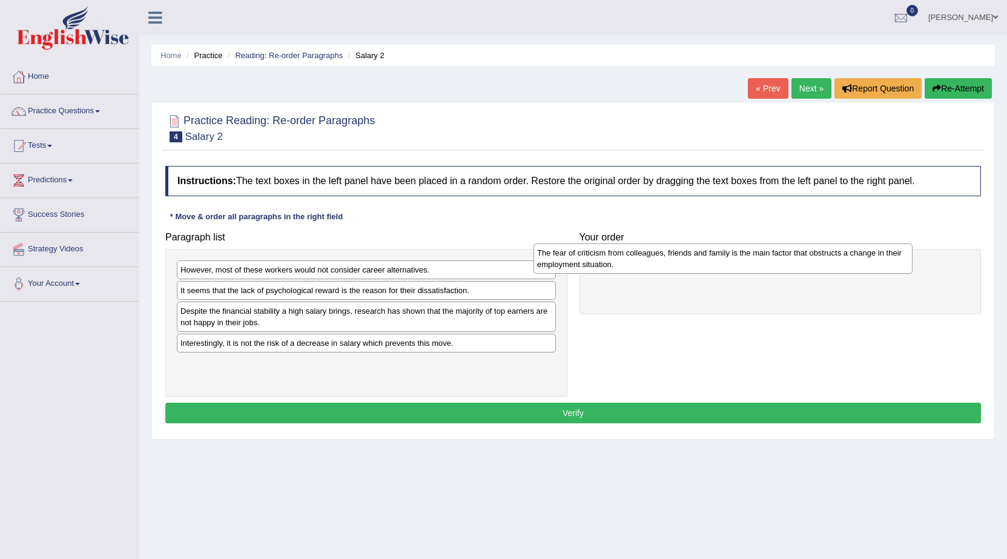
drag, startPoint x: 458, startPoint y: 273, endPoint x: 816, endPoint y: 256, distance: 358.3
click at [816, 256] on div "The fear of criticism from colleagues, friends and family is the main factor th…" at bounding box center [722, 258] width 379 height 30
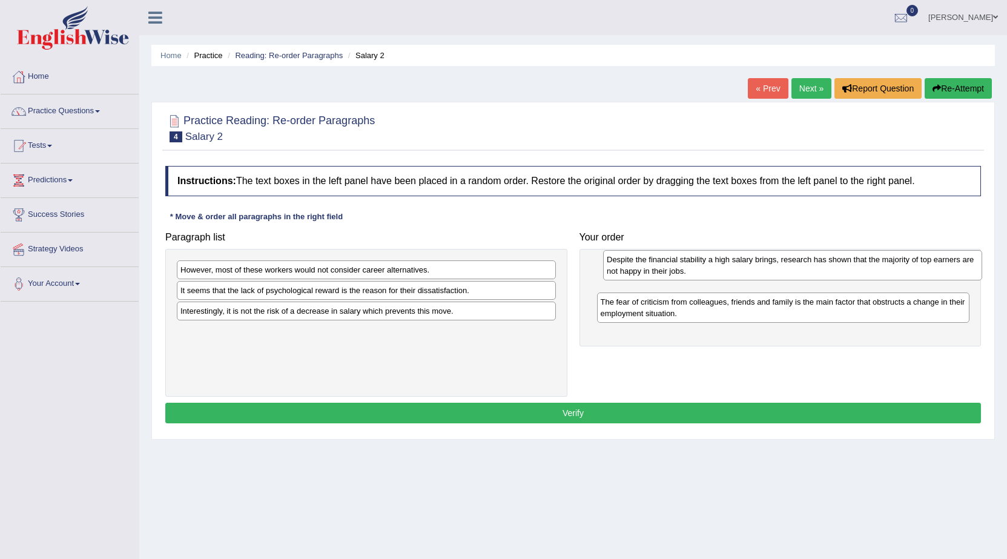
drag, startPoint x: 411, startPoint y: 314, endPoint x: 837, endPoint y: 262, distance: 429.4
click at [837, 262] on div "Despite the financial stability a high salary brings, research has shown that t…" at bounding box center [792, 265] width 379 height 30
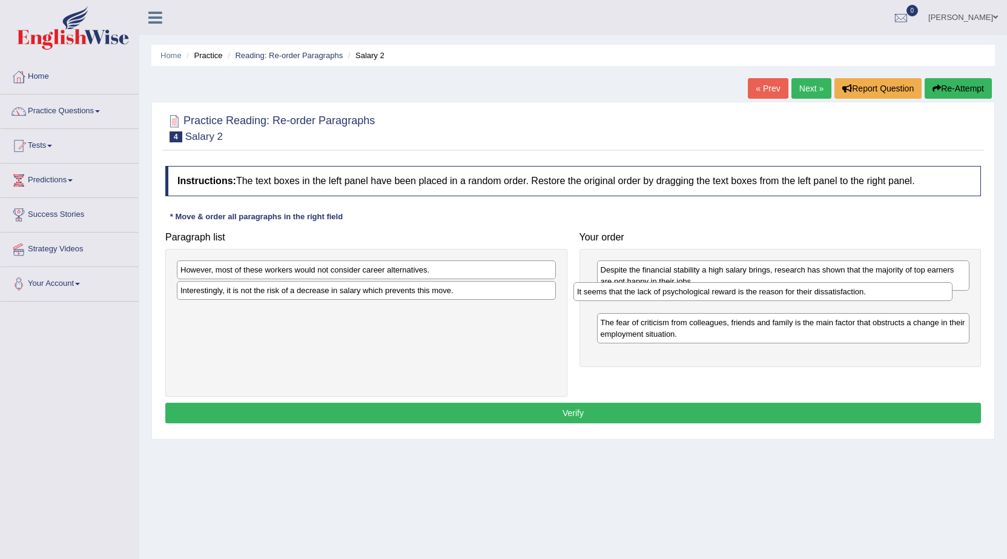
drag, startPoint x: 388, startPoint y: 293, endPoint x: 785, endPoint y: 294, distance: 396.6
click at [785, 294] on div "It seems that the lack of psychological reward is the reason for their dissatis…" at bounding box center [762, 291] width 379 height 19
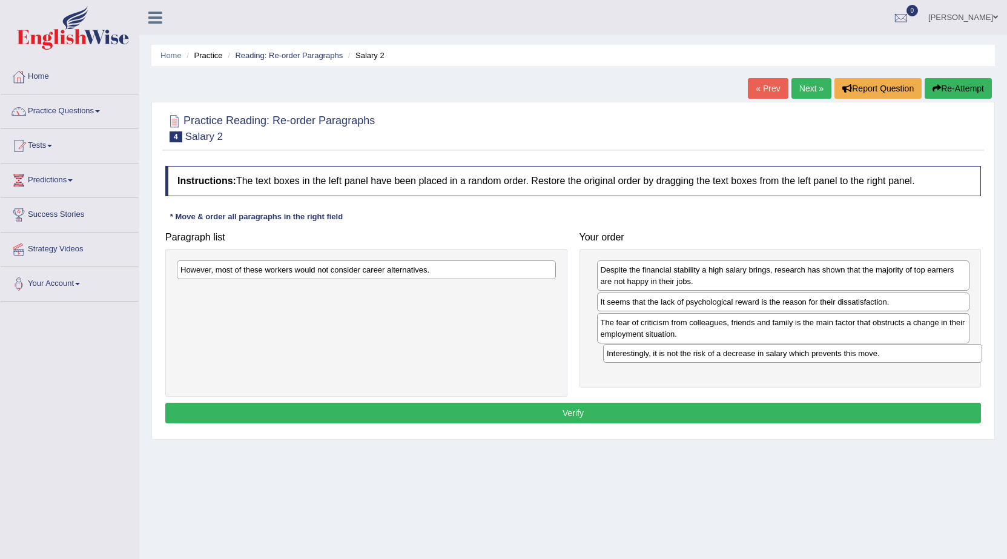
drag, startPoint x: 384, startPoint y: 294, endPoint x: 810, endPoint y: 357, distance: 430.9
click at [810, 357] on div "Interestingly, it is not the risk of a decrease in salary which prevents this m…" at bounding box center [792, 353] width 379 height 19
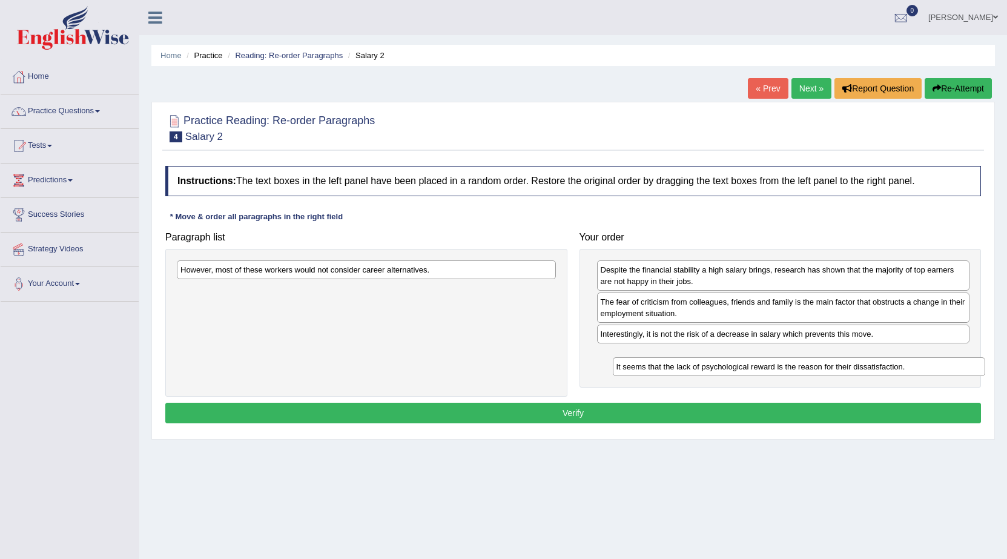
drag, startPoint x: 643, startPoint y: 302, endPoint x: 659, endPoint y: 367, distance: 66.7
click at [659, 367] on div "It seems that the lack of psychological reward is the reason for their dissatis…" at bounding box center [799, 366] width 373 height 19
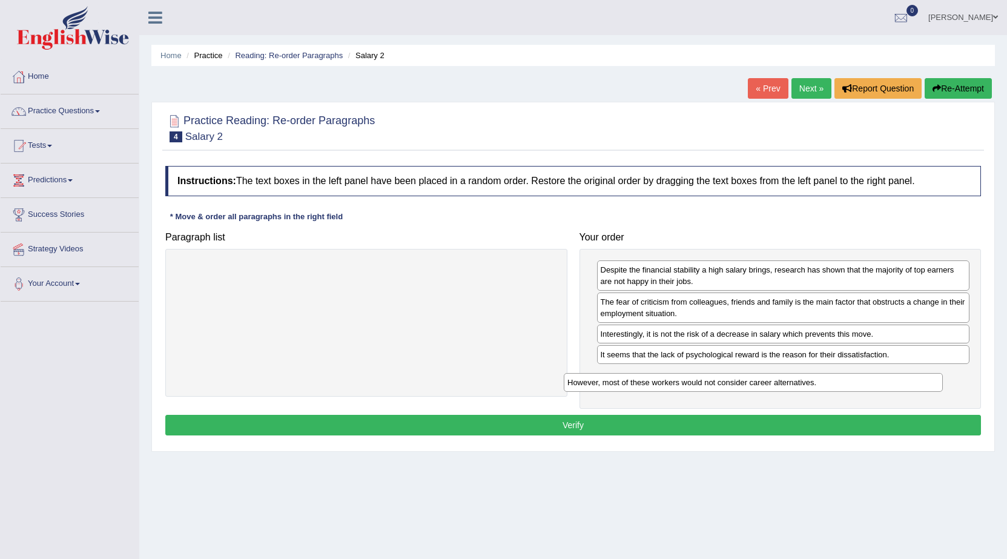
drag, startPoint x: 368, startPoint y: 272, endPoint x: 755, endPoint y: 385, distance: 403.0
click at [755, 385] on div "However, most of these workers would not consider career alternatives." at bounding box center [753, 382] width 379 height 19
click at [736, 423] on button "Verify" at bounding box center [573, 425] width 816 height 21
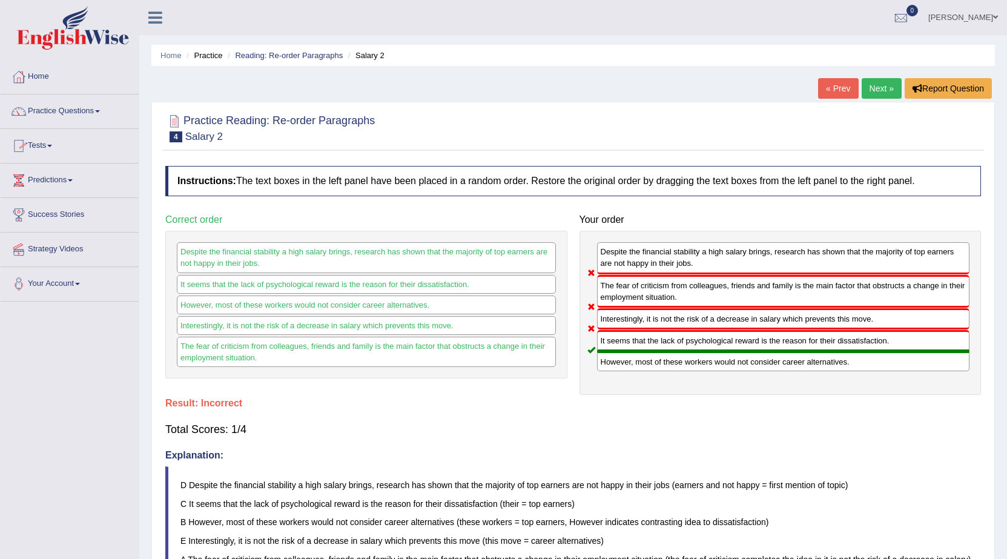
click at [101, 114] on link "Practice Questions" at bounding box center [70, 109] width 138 height 30
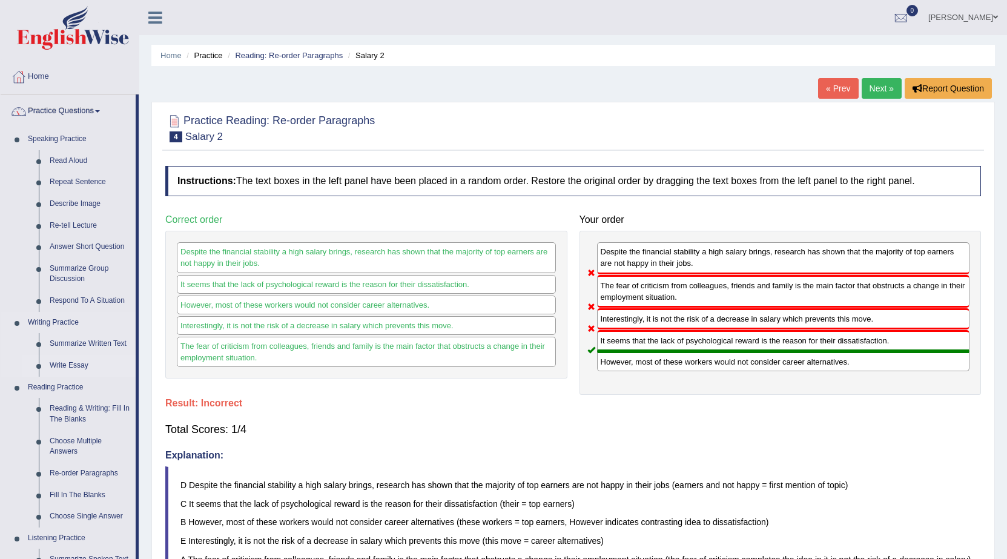
click at [67, 365] on link "Write Essay" at bounding box center [89, 366] width 91 height 22
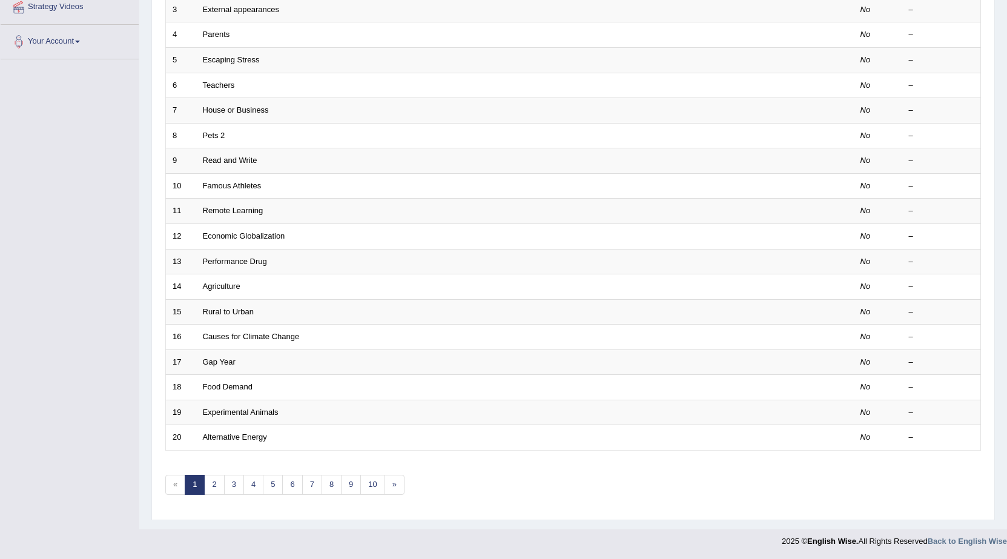
scroll to position [243, 0]
click at [214, 490] on link "2" at bounding box center [214, 484] width 20 height 20
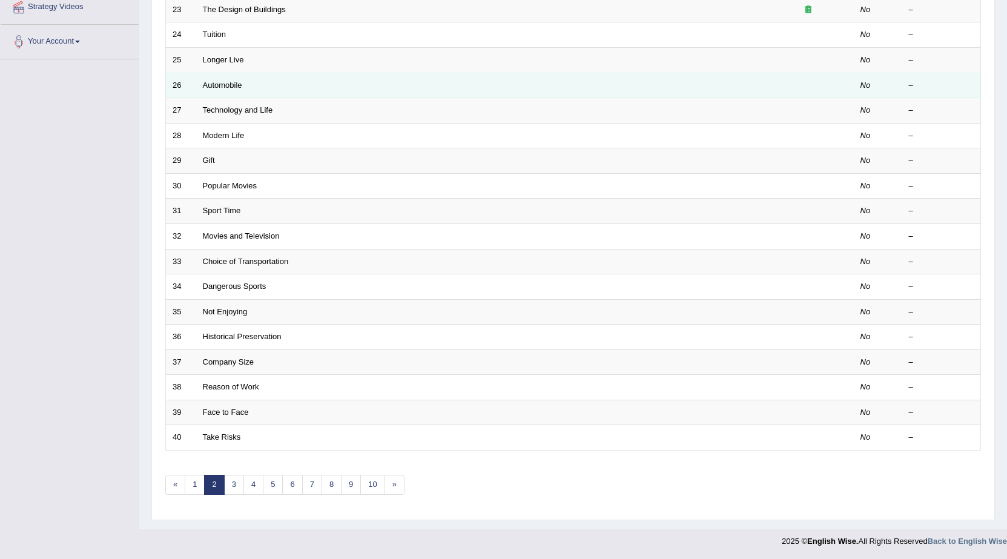
scroll to position [243, 0]
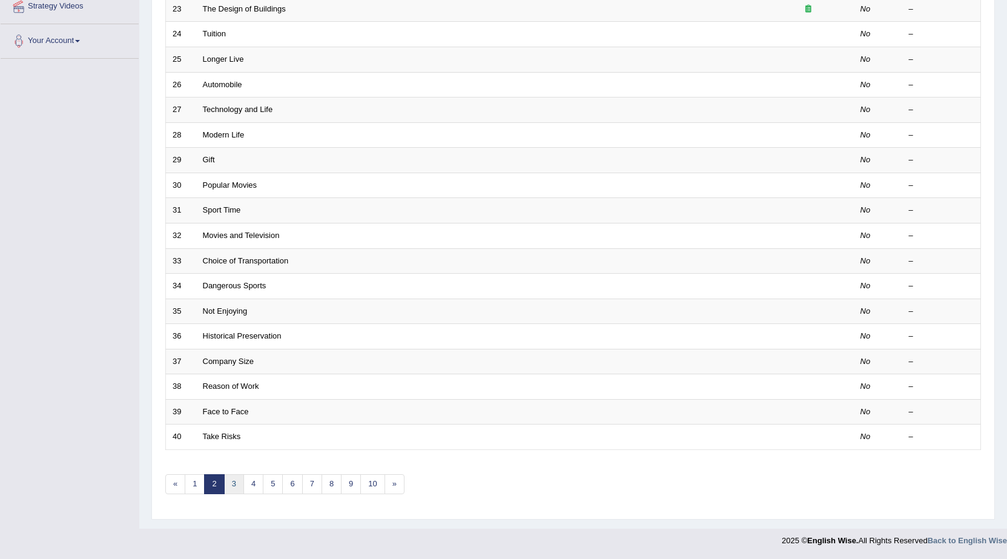
click at [240, 477] on link "3" at bounding box center [234, 484] width 20 height 20
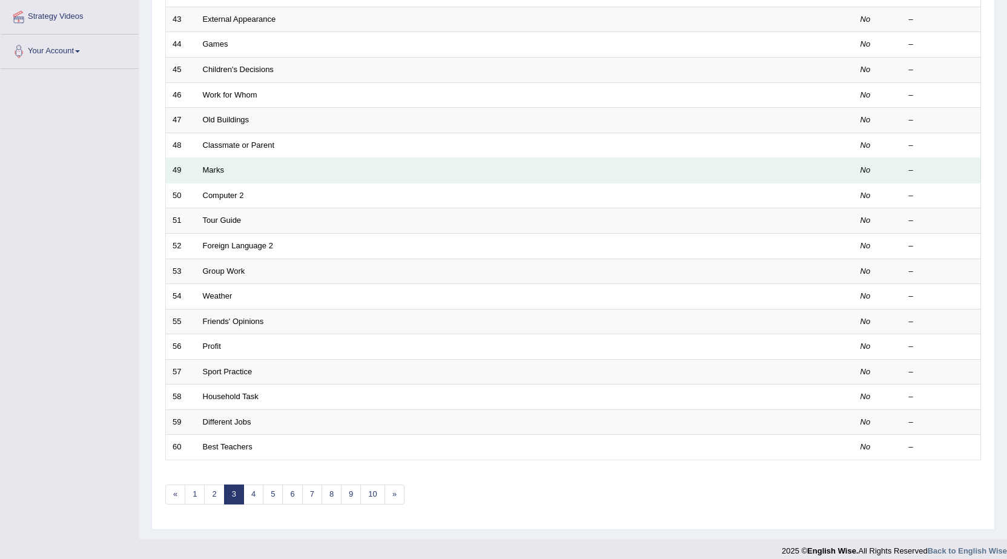
scroll to position [242, 0]
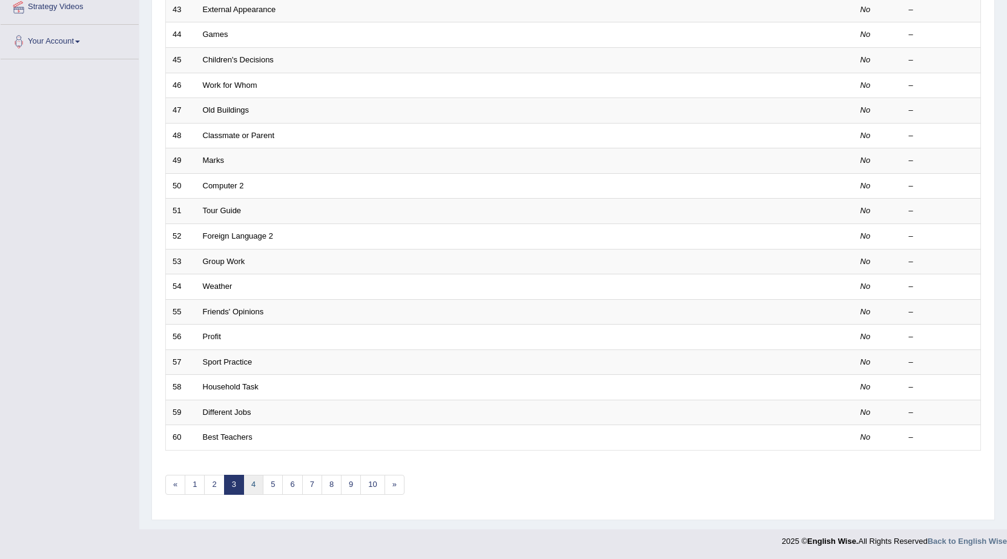
click at [252, 483] on link "4" at bounding box center [253, 485] width 20 height 20
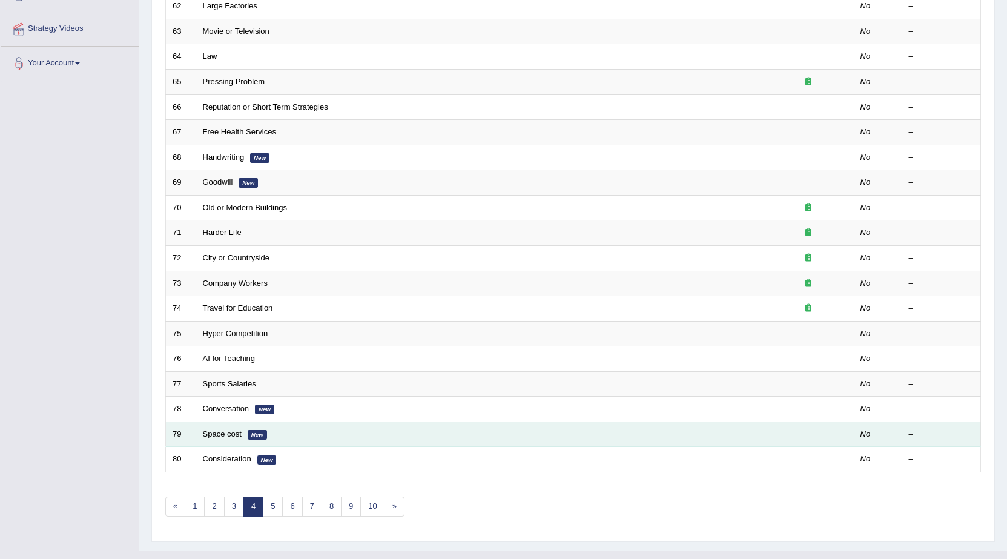
scroll to position [242, 0]
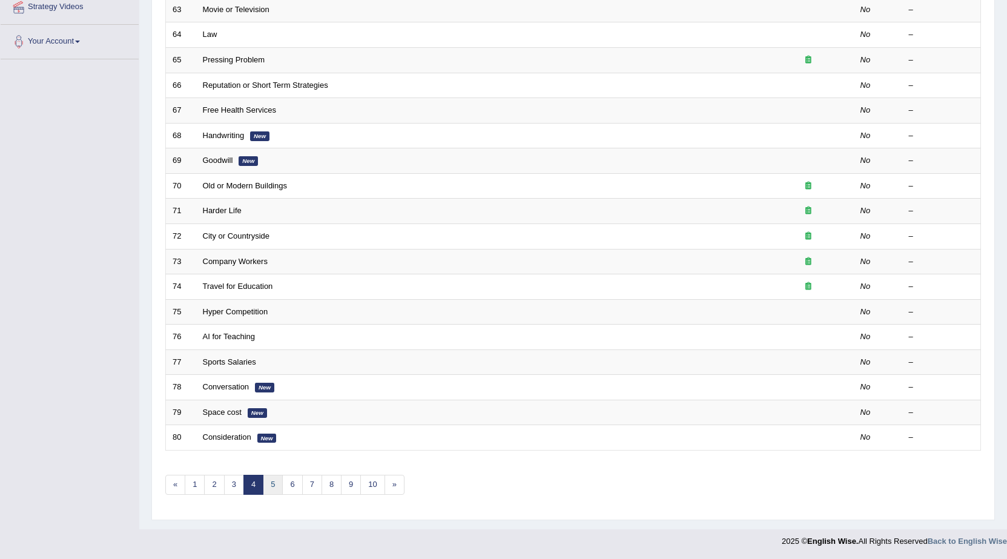
click at [271, 489] on link "5" at bounding box center [273, 485] width 20 height 20
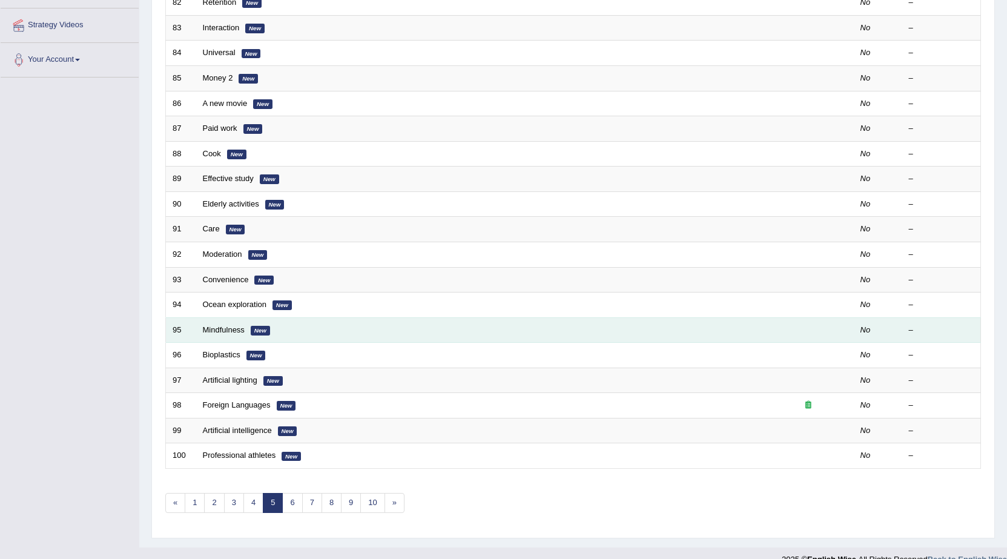
scroll to position [242, 0]
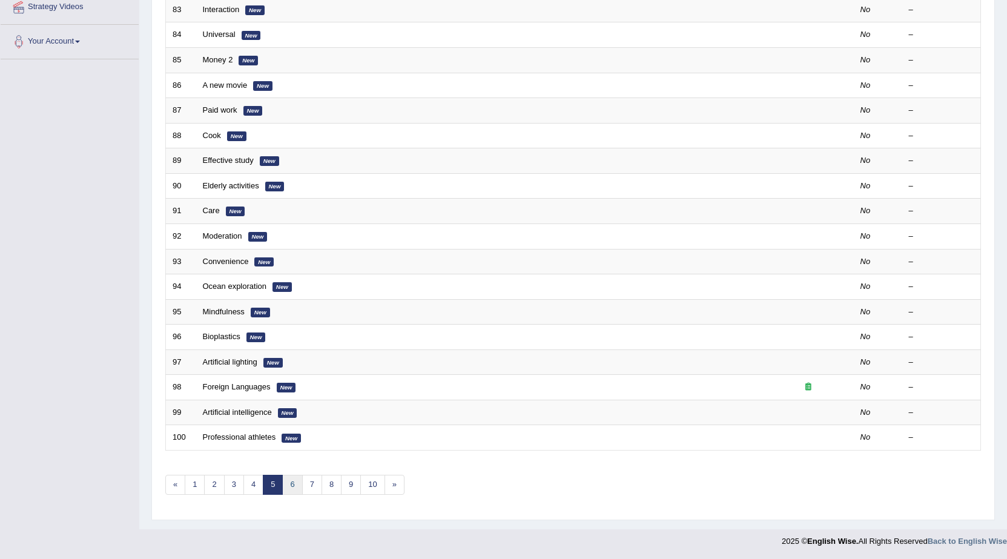
click at [289, 485] on link "6" at bounding box center [292, 485] width 20 height 20
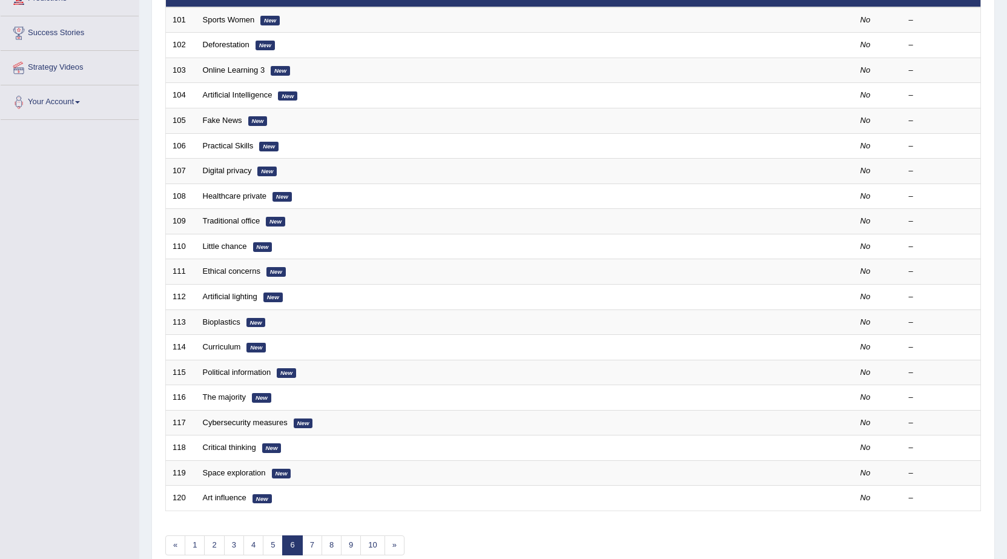
scroll to position [242, 0]
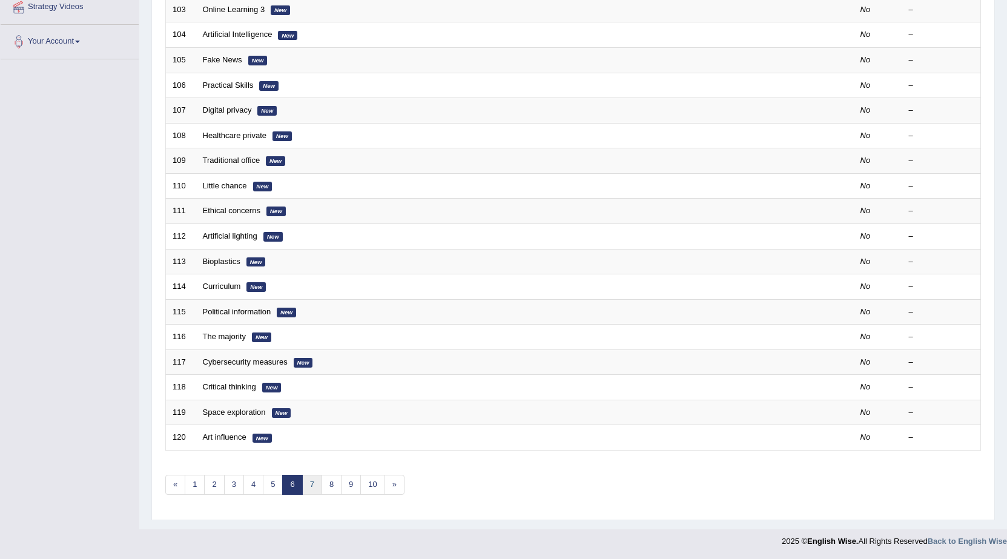
click at [309, 482] on link "7" at bounding box center [312, 485] width 20 height 20
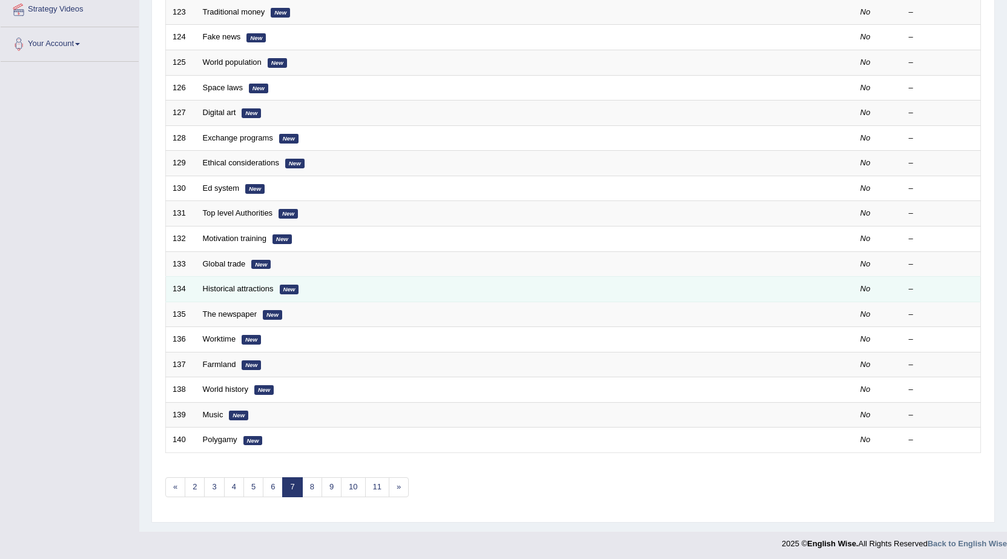
scroll to position [243, 0]
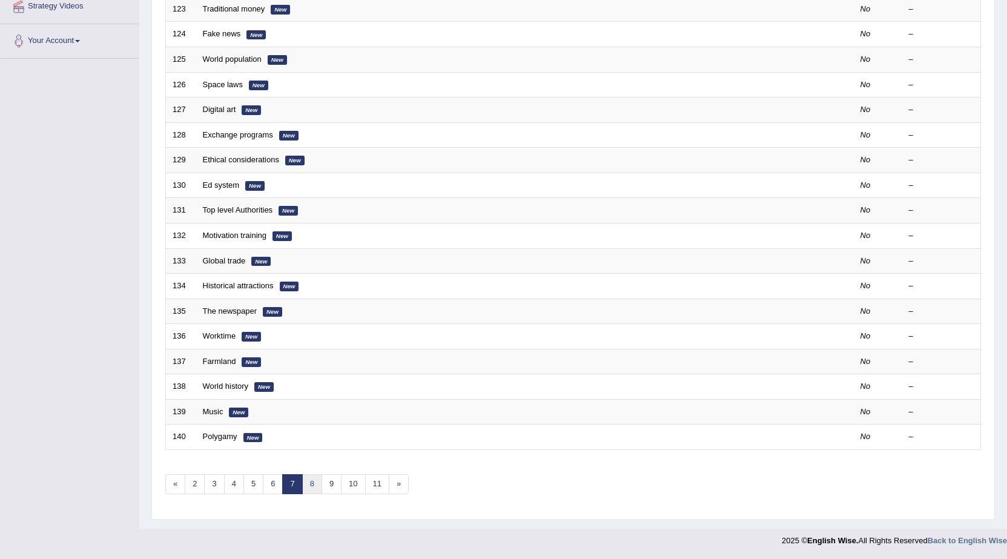
click at [315, 480] on link "8" at bounding box center [312, 484] width 20 height 20
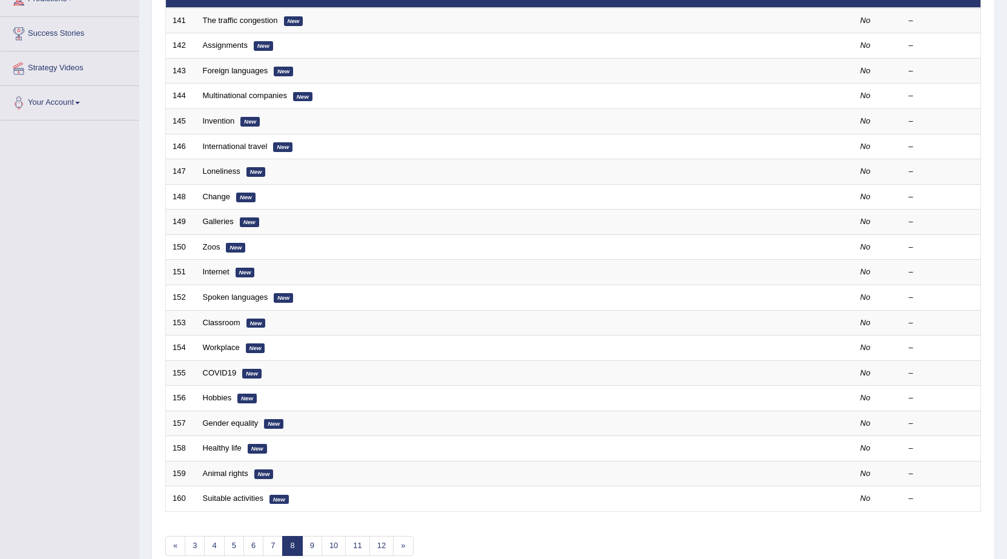
scroll to position [182, 0]
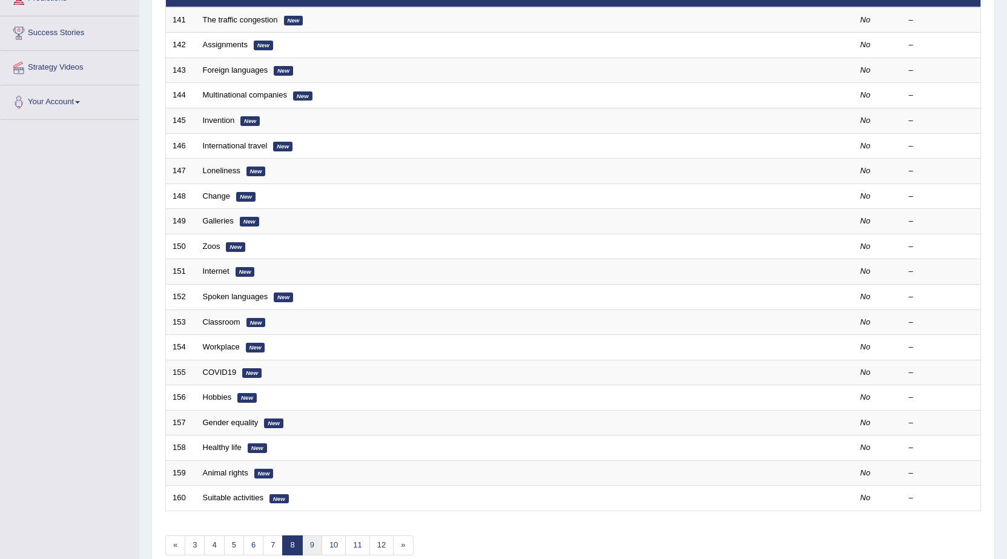
click at [311, 547] on link "9" at bounding box center [312, 545] width 20 height 20
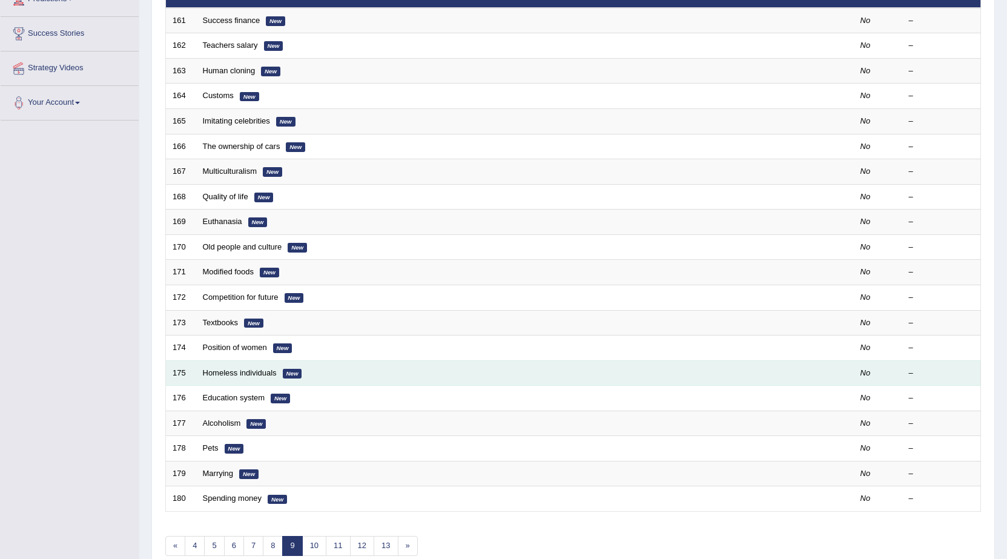
scroll to position [182, 0]
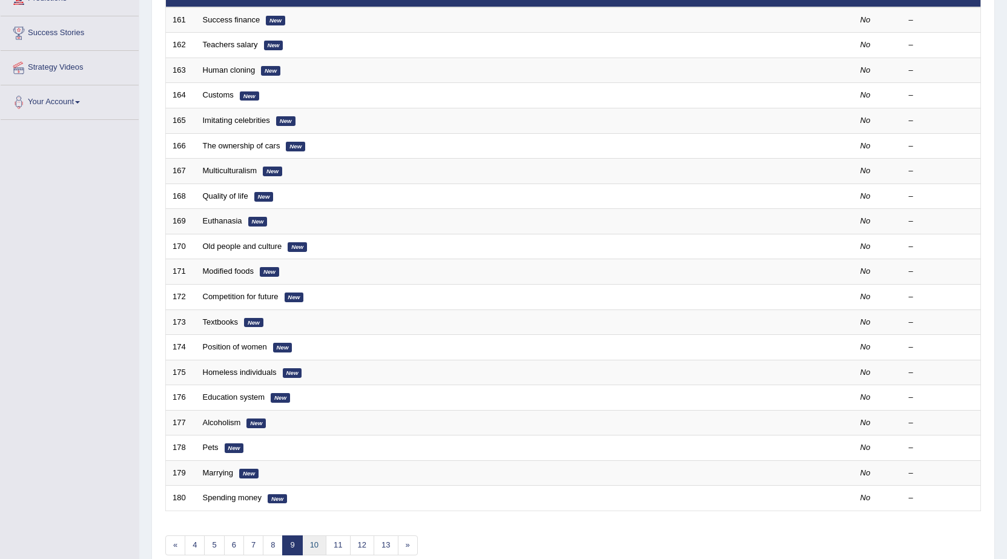
click at [322, 547] on link "10" at bounding box center [314, 545] width 24 height 20
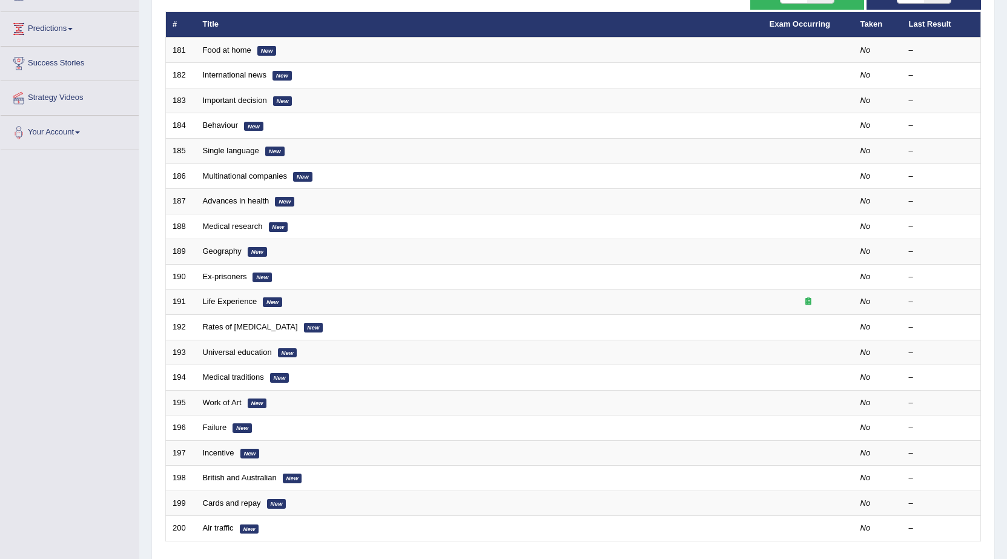
scroll to position [182, 0]
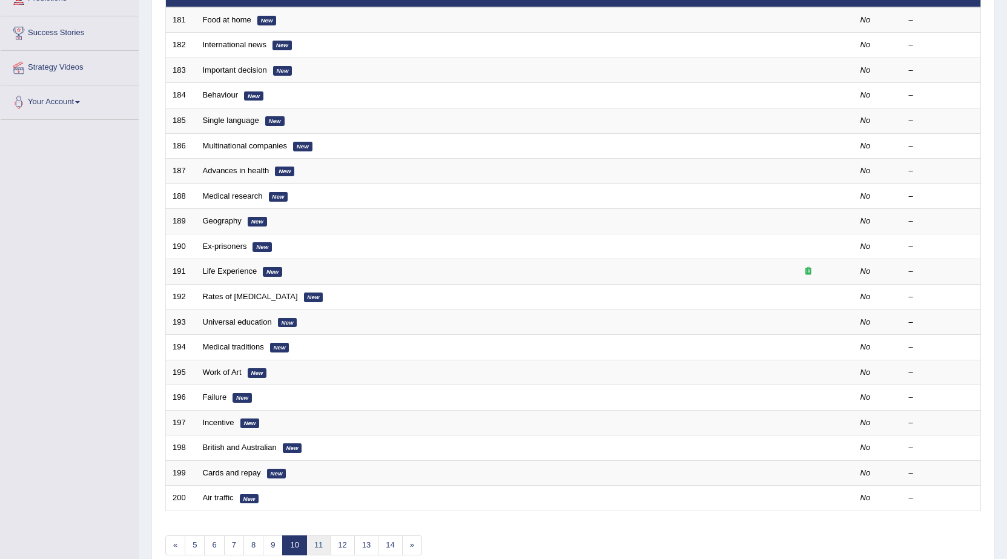
click at [322, 547] on link "11" at bounding box center [318, 545] width 24 height 20
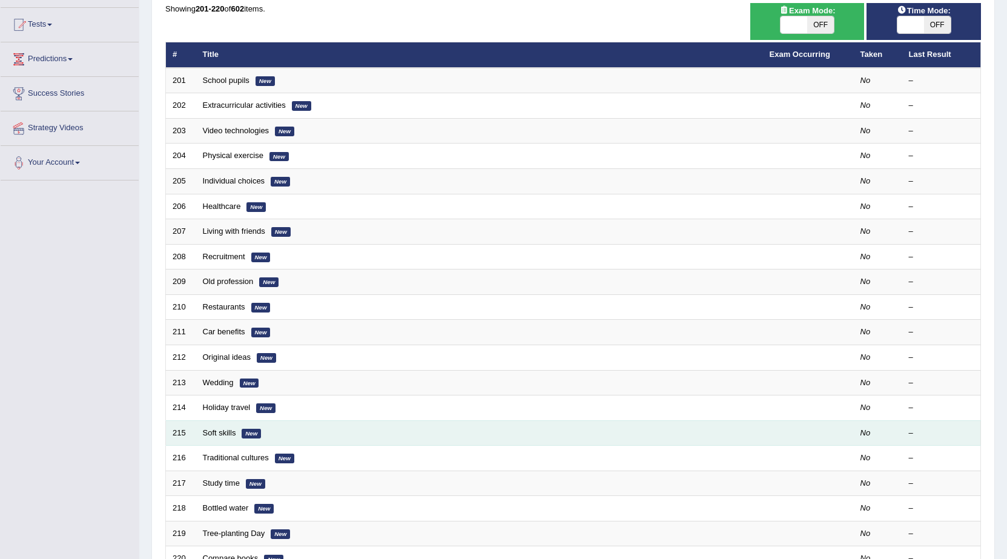
scroll to position [182, 0]
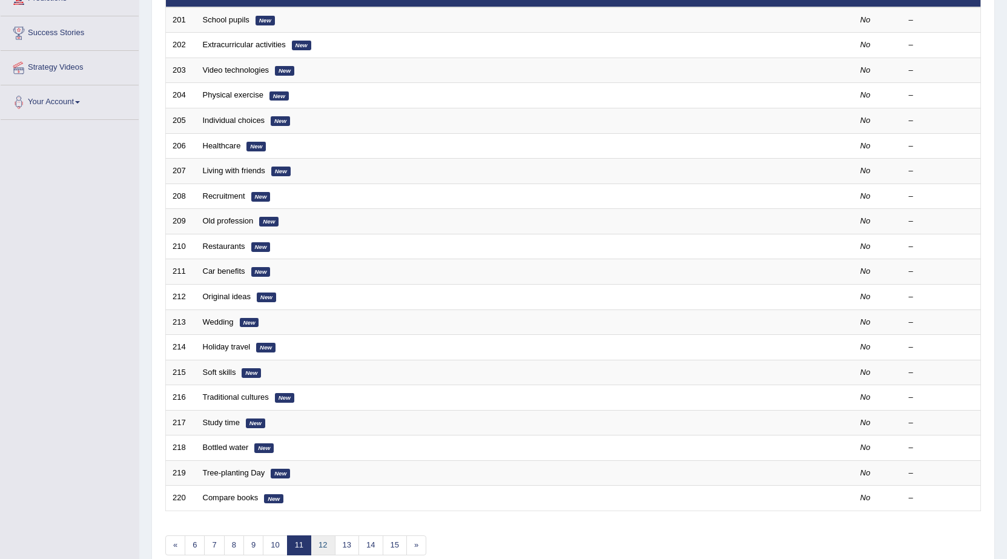
click at [320, 547] on link "12" at bounding box center [323, 545] width 24 height 20
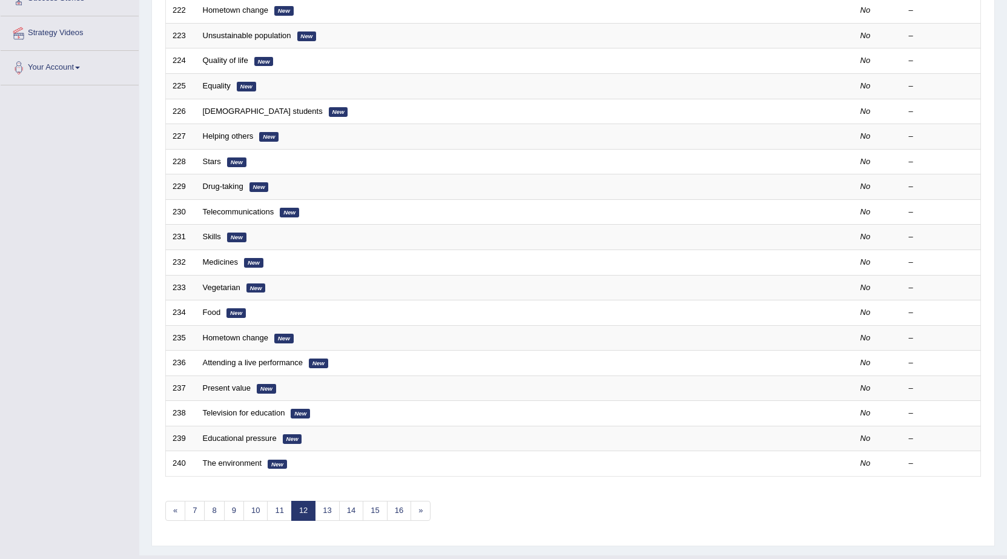
scroll to position [242, 0]
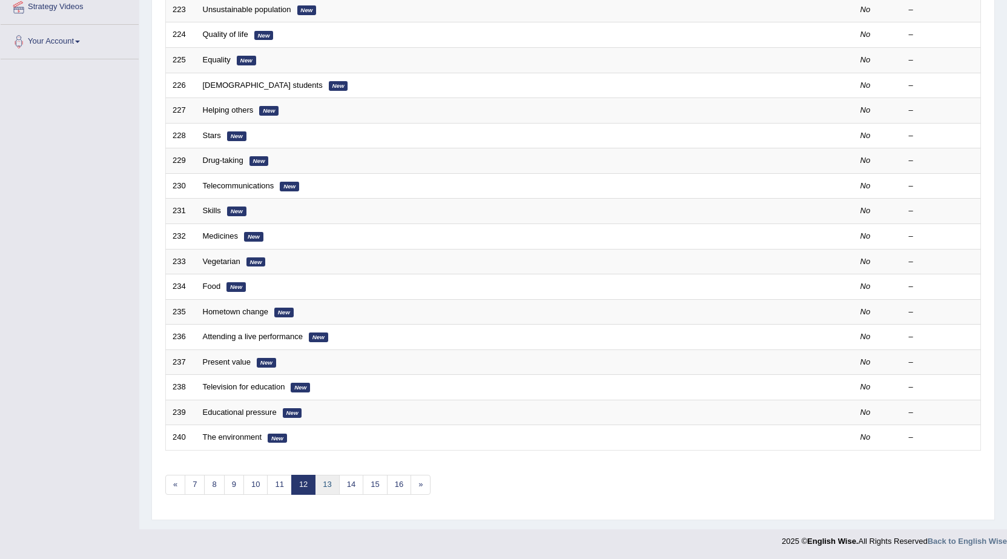
click at [322, 484] on link "13" at bounding box center [327, 485] width 24 height 20
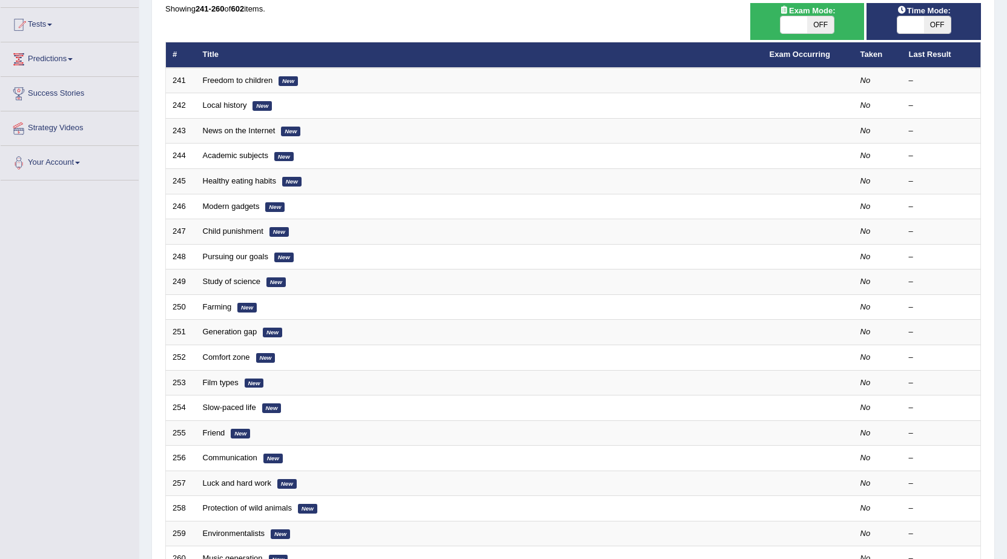
scroll to position [182, 0]
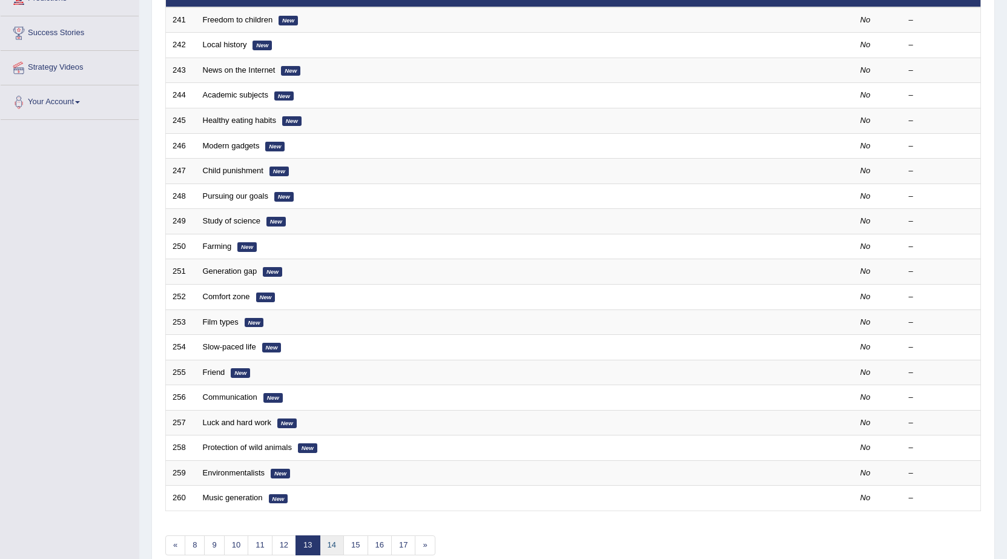
click at [329, 543] on link "14" at bounding box center [332, 545] width 24 height 20
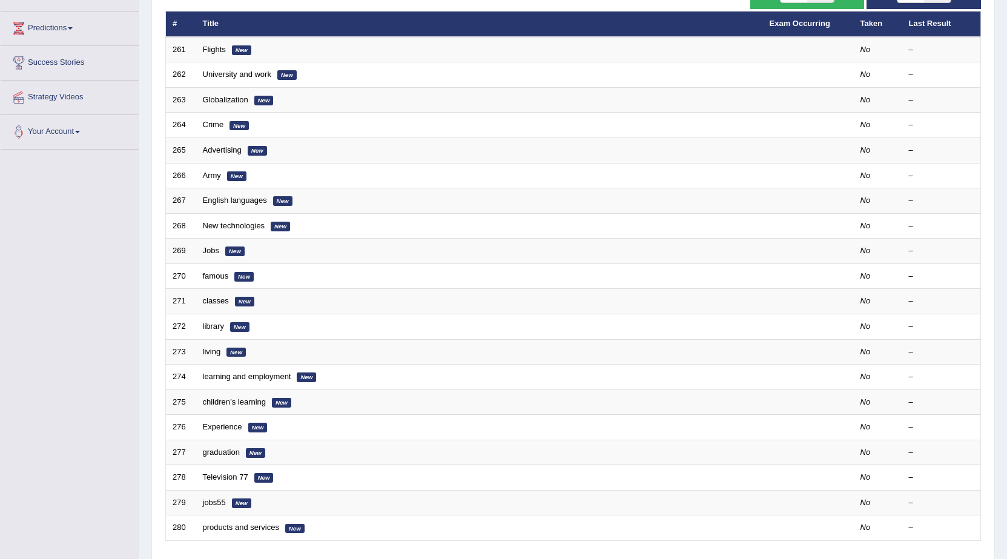
scroll to position [182, 0]
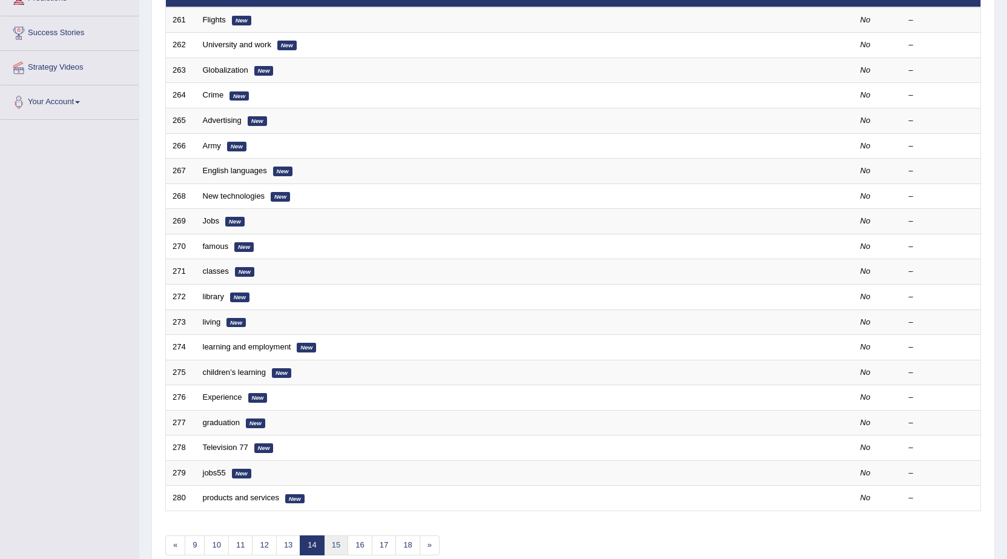
click at [331, 542] on link "15" at bounding box center [336, 545] width 24 height 20
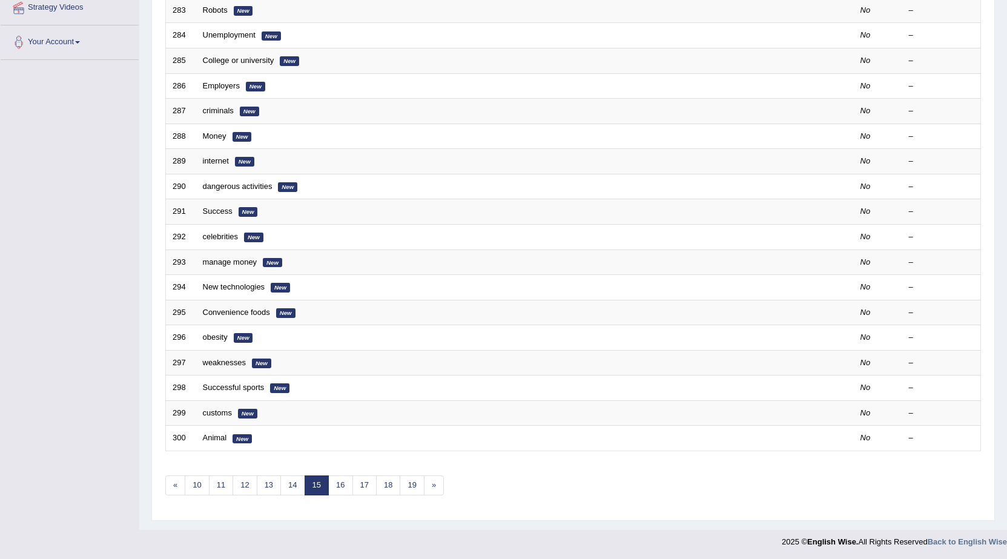
scroll to position [242, 0]
click at [179, 490] on link "«" at bounding box center [175, 485] width 20 height 20
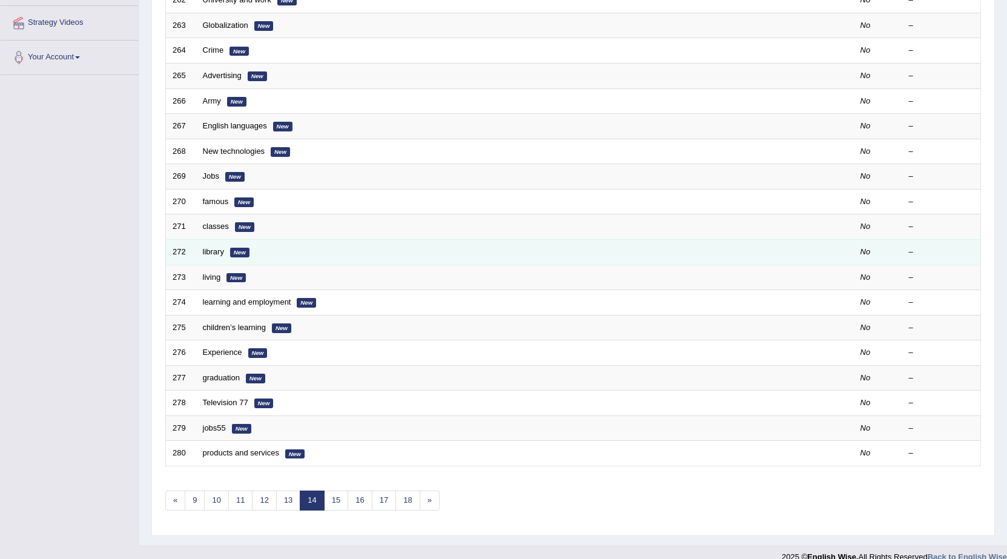
scroll to position [243, 0]
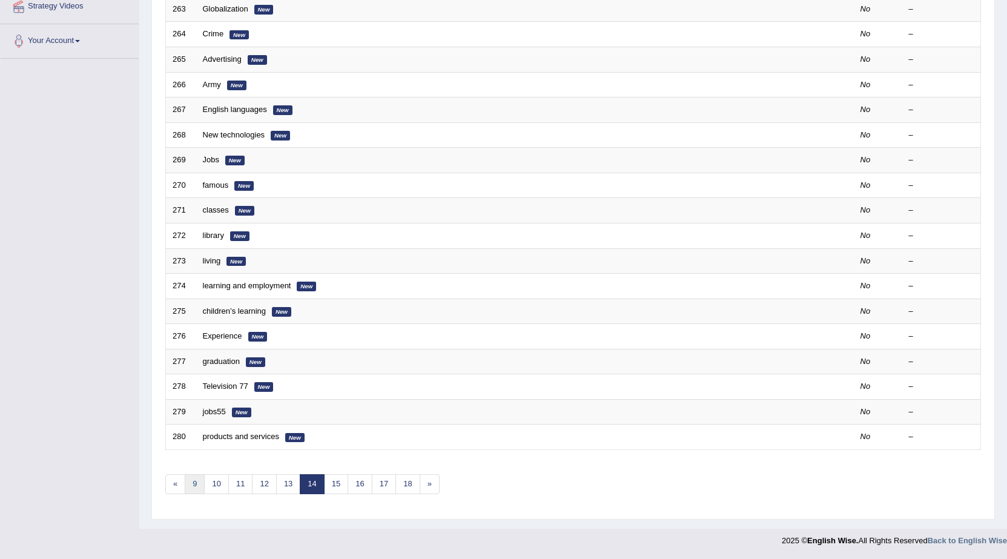
click at [191, 486] on link "9" at bounding box center [195, 484] width 20 height 20
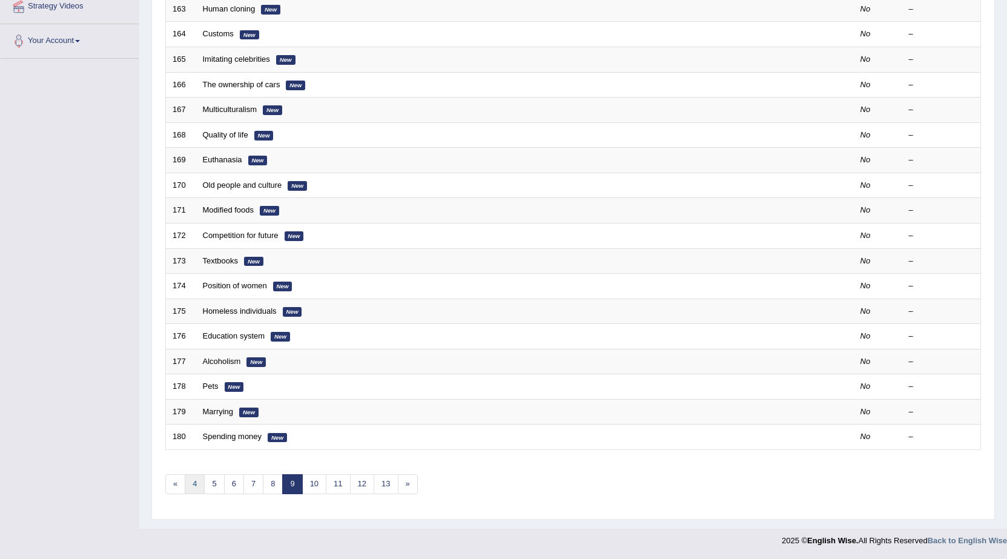
click at [194, 483] on link "4" at bounding box center [195, 484] width 20 height 20
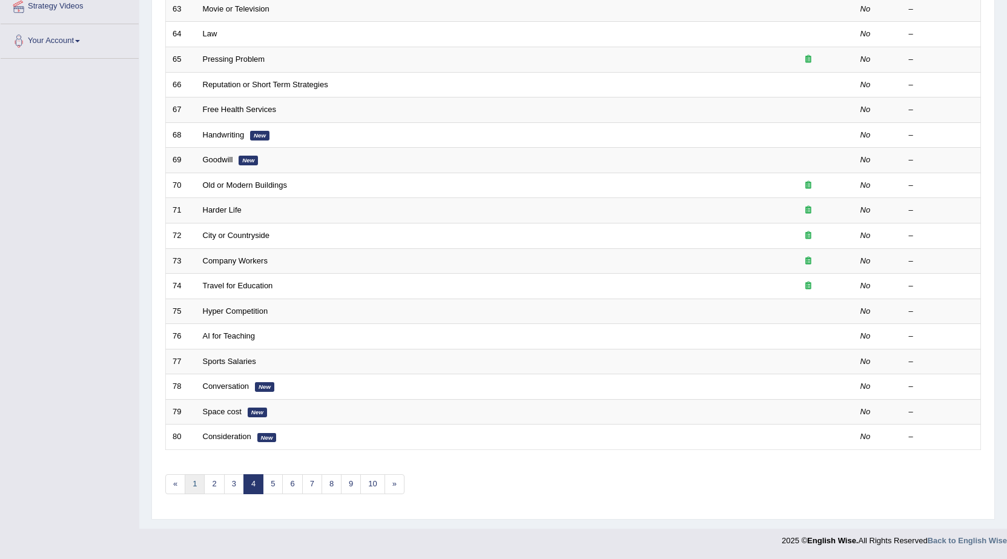
click at [199, 487] on link "1" at bounding box center [195, 484] width 20 height 20
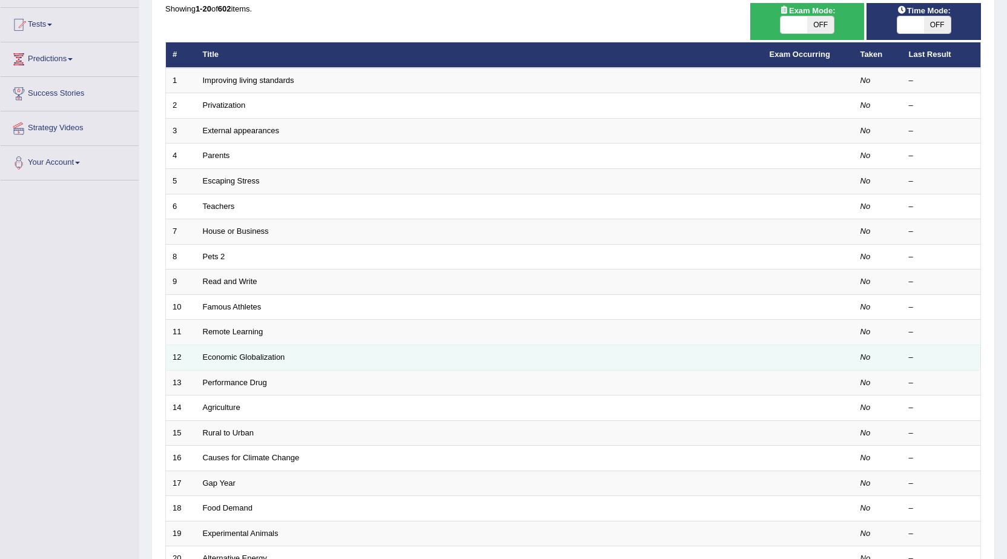
scroll to position [182, 0]
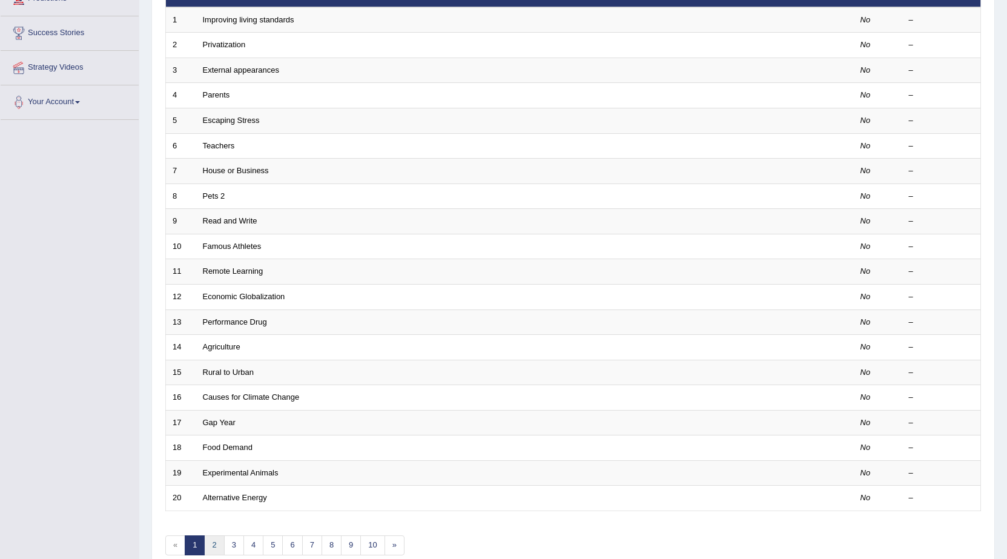
click at [215, 541] on link "2" at bounding box center [214, 545] width 20 height 20
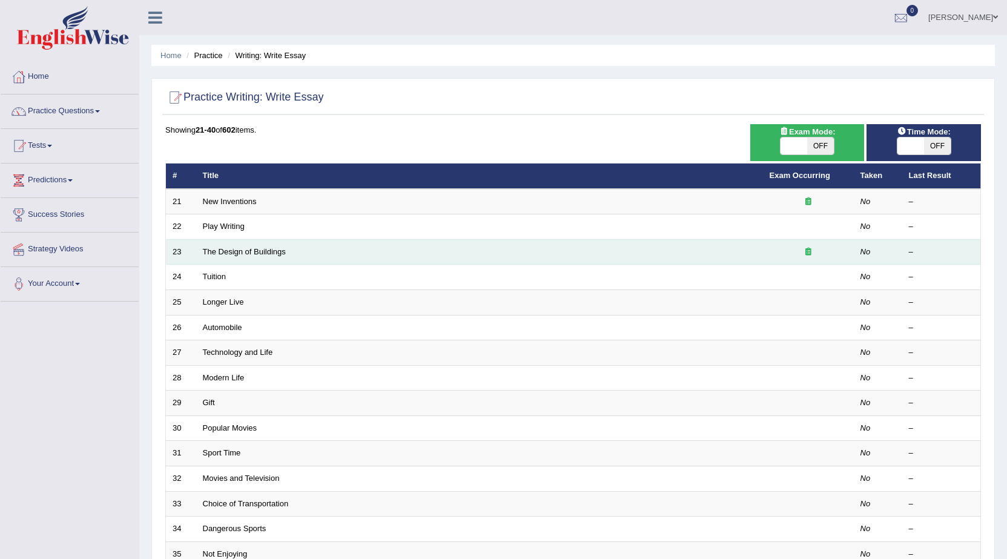
click at [300, 251] on td "The Design of Buildings" at bounding box center [479, 251] width 567 height 25
click at [255, 253] on link "The Design of Buildings" at bounding box center [244, 251] width 83 height 9
click at [254, 253] on link "The Design of Buildings" at bounding box center [244, 251] width 83 height 9
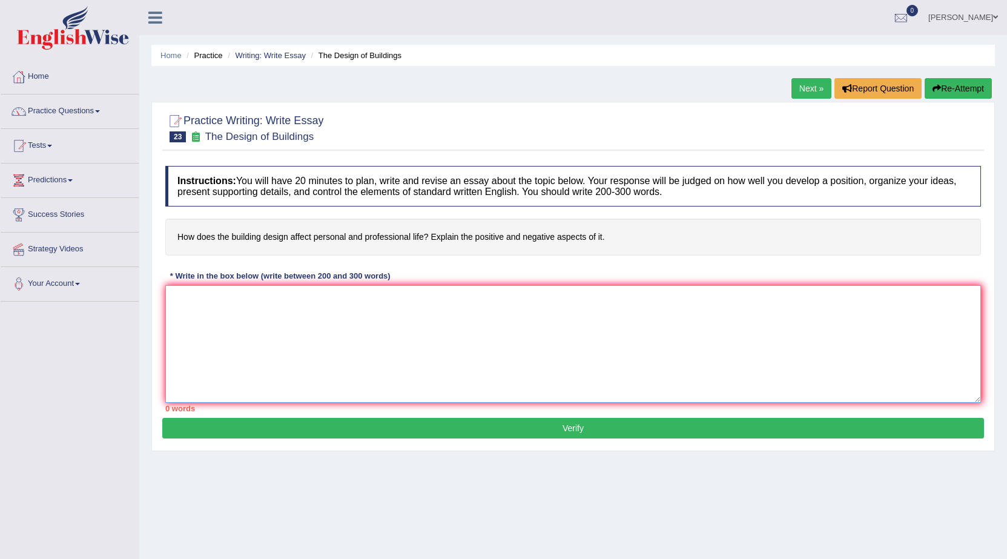
click at [236, 319] on textarea at bounding box center [573, 343] width 816 height 117
click at [299, 329] on textarea at bounding box center [573, 343] width 816 height 117
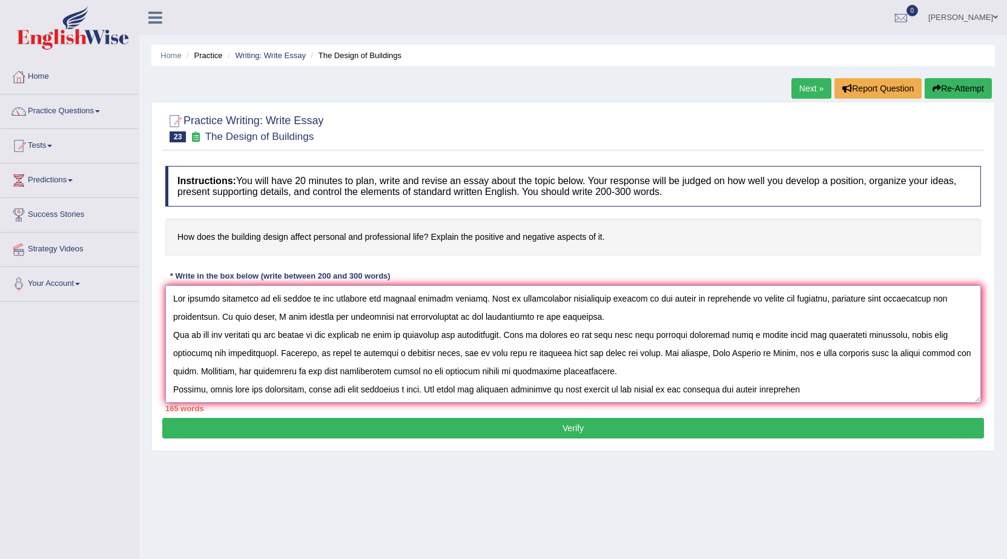
click at [788, 390] on textarea at bounding box center [573, 343] width 816 height 117
click at [854, 393] on textarea at bounding box center [573, 343] width 816 height 117
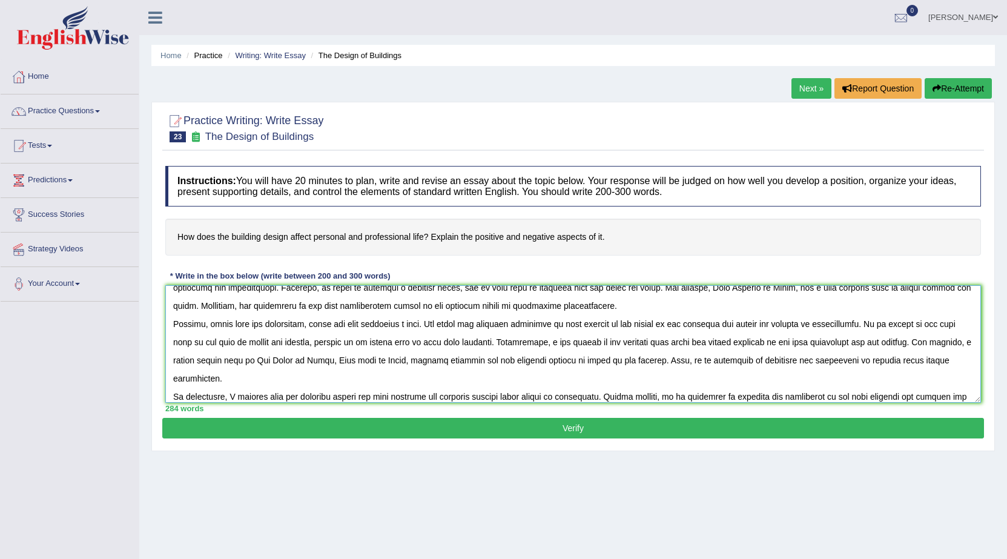
scroll to position [84, 0]
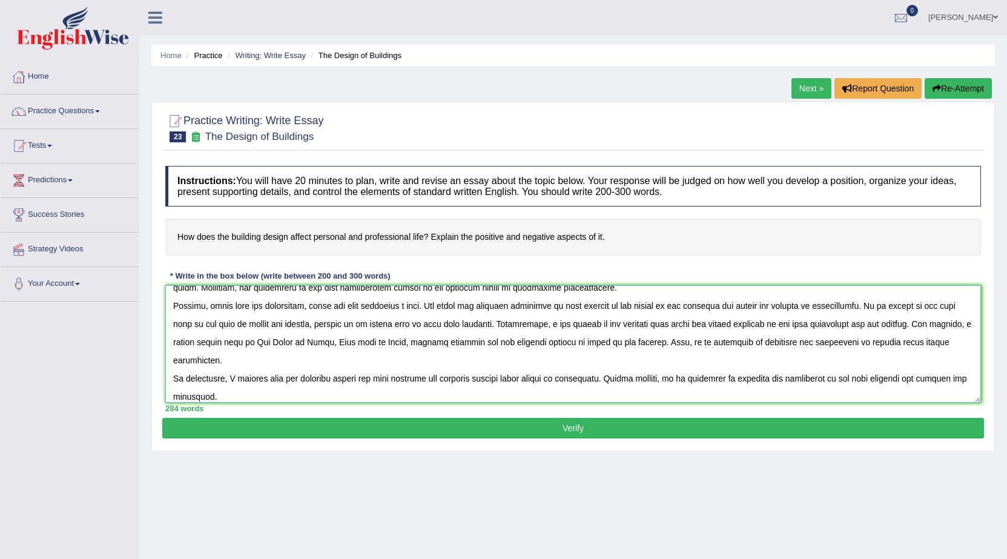
type textarea "The growing influence of the design of the building has sparked various deabtes…"
click at [716, 420] on button "Verify" at bounding box center [573, 428] width 822 height 21
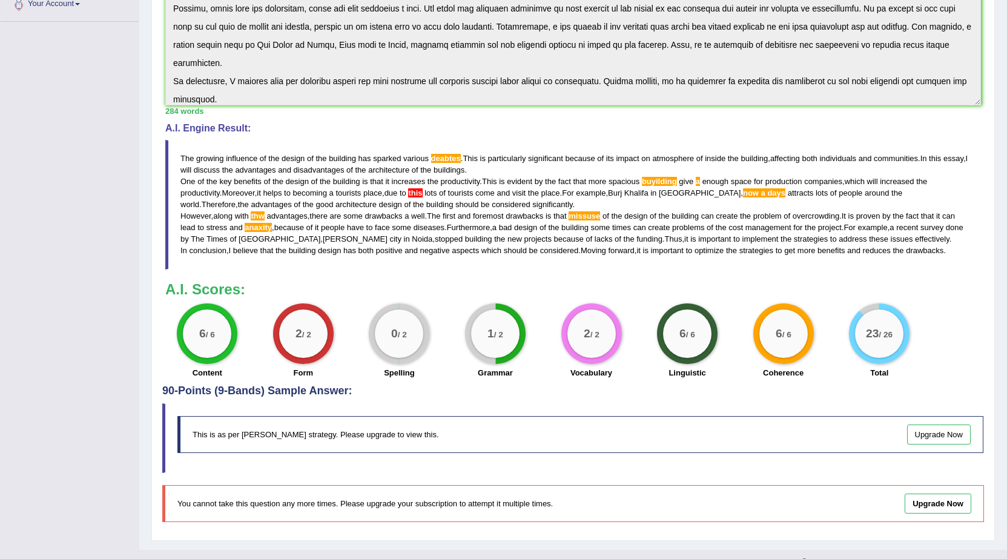
scroll to position [301, 0]
